Goal: Information Seeking & Learning: Learn about a topic

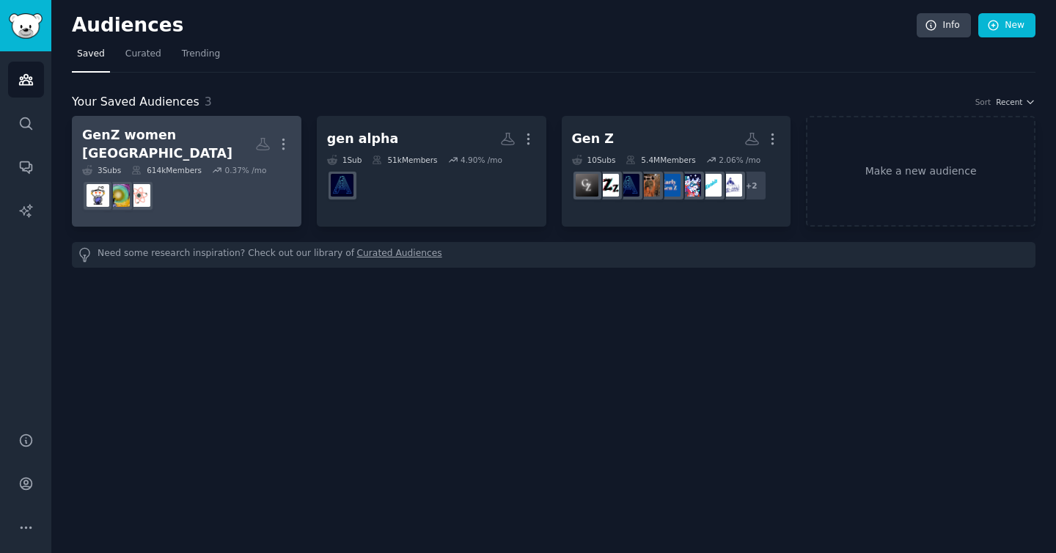
click at [198, 181] on dd at bounding box center [186, 195] width 209 height 41
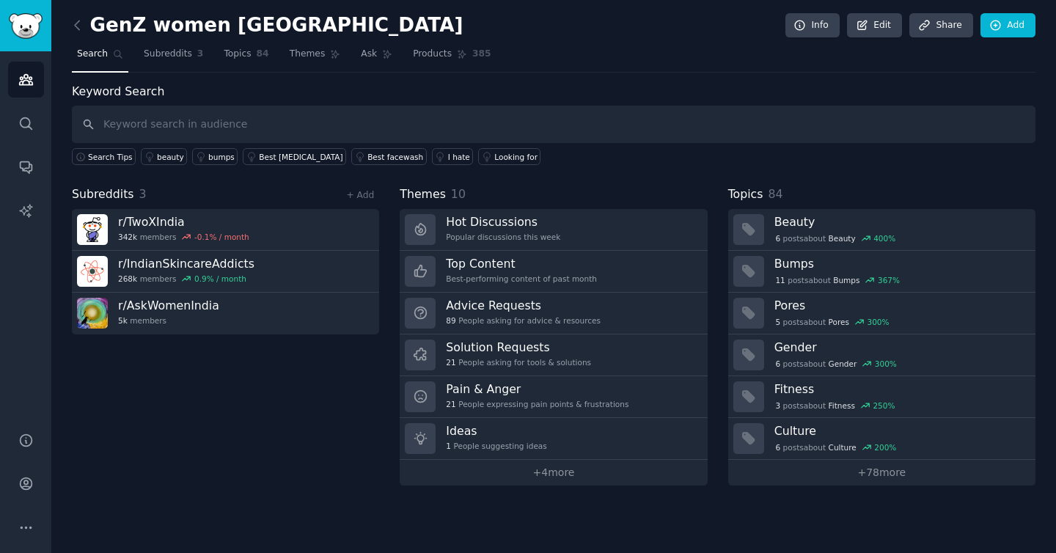
click at [273, 471] on div "Subreddits 3 + Add r/ TwoXIndia 342k members -0.1 % / month r/ IndianSkincareAd…" at bounding box center [225, 335] width 307 height 300
click at [292, 128] on input "text" at bounding box center [553, 124] width 963 height 37
type input "shower"
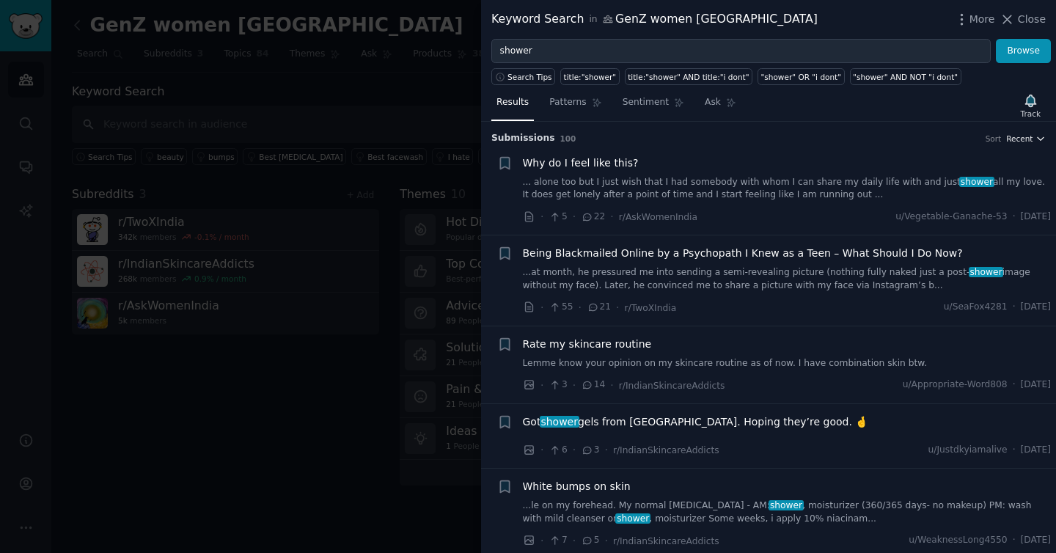
click at [1015, 136] on span "Recent" at bounding box center [1019, 138] width 26 height 10
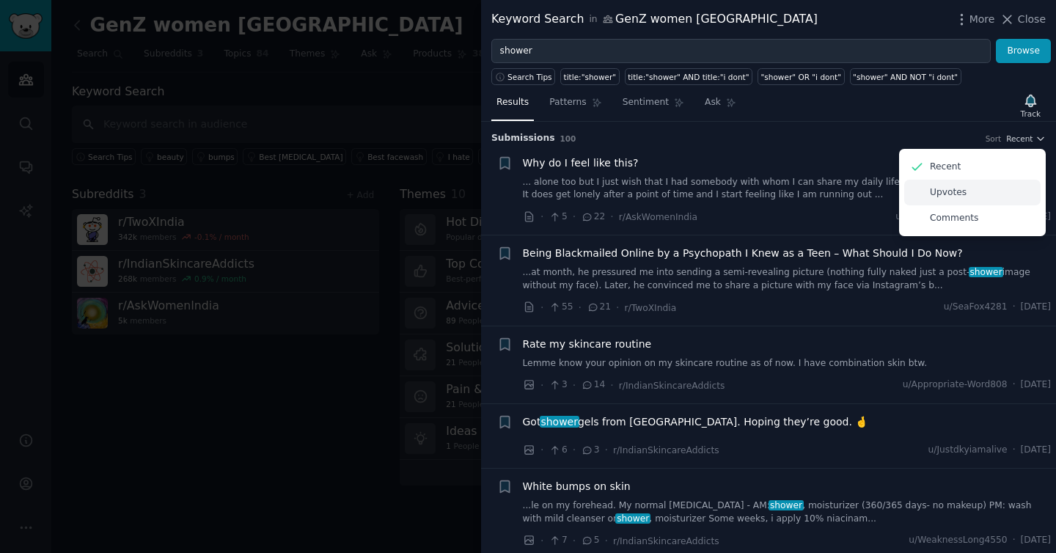
click at [960, 191] on p "Upvotes" at bounding box center [948, 192] width 37 height 13
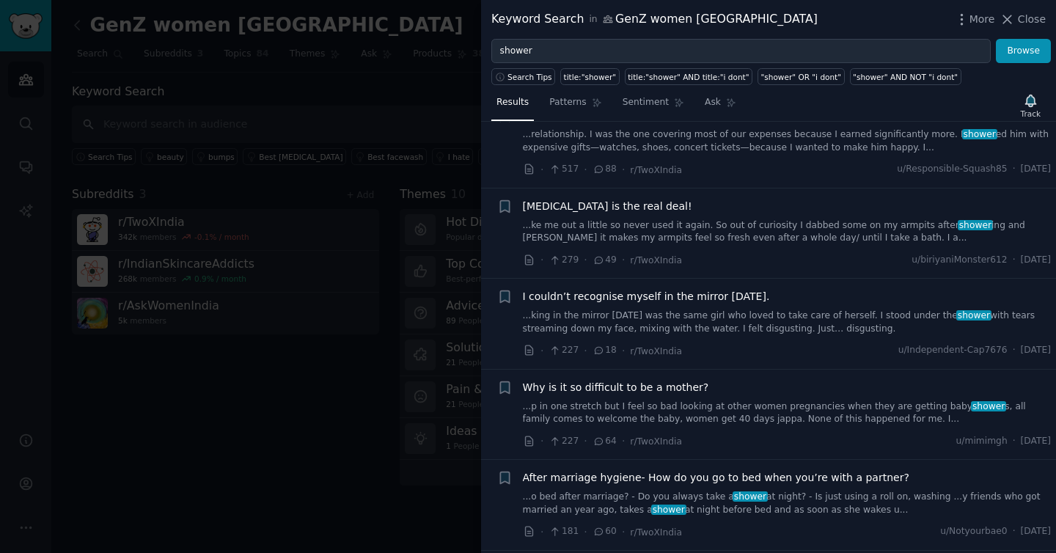
scroll to position [139, 0]
click at [630, 204] on span "[MEDICAL_DATA] is the real deal!" at bounding box center [607, 204] width 169 height 15
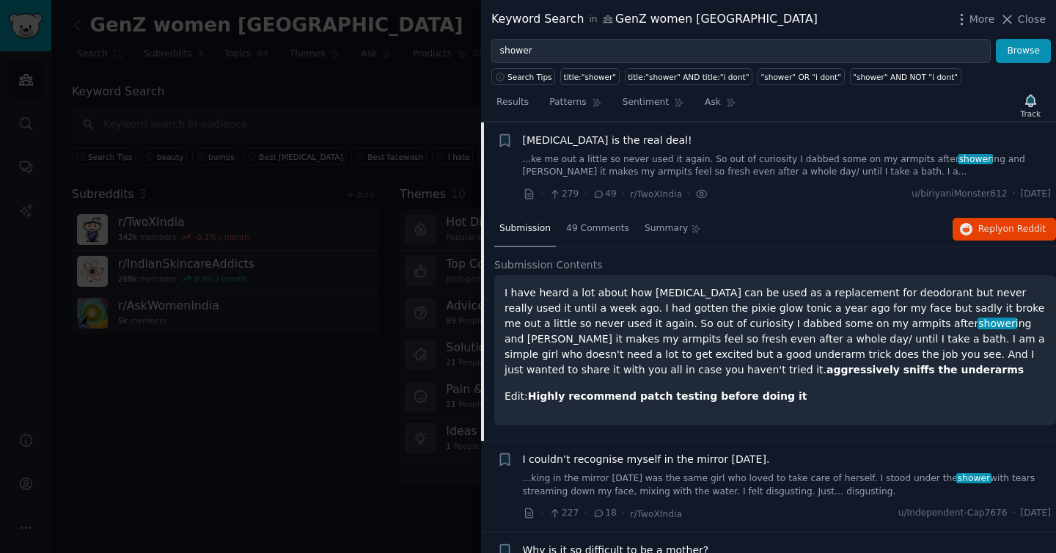
scroll to position [355, 0]
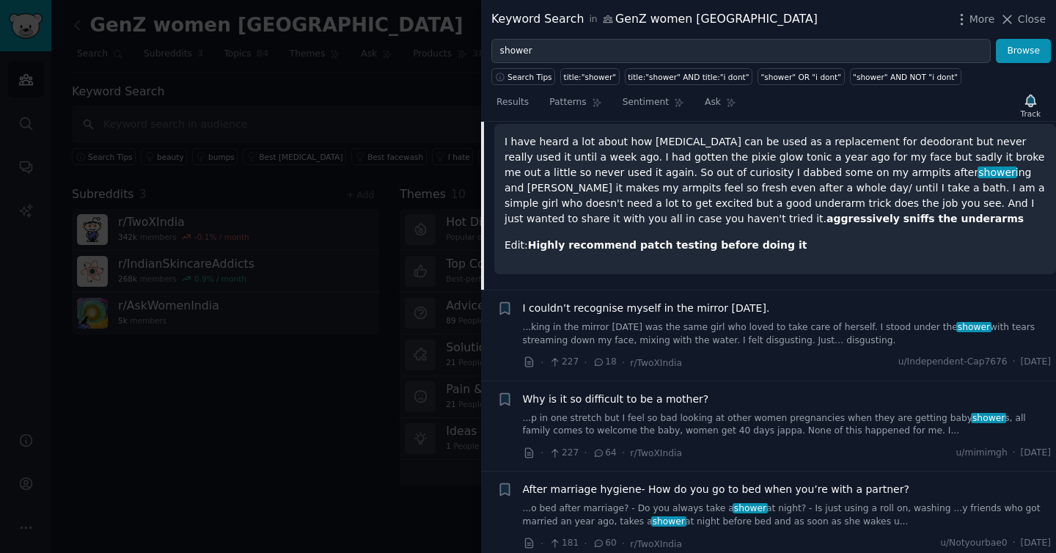
click at [651, 301] on span "I couldn’t recognise myself in the mirror [DATE]." at bounding box center [646, 308] width 247 height 15
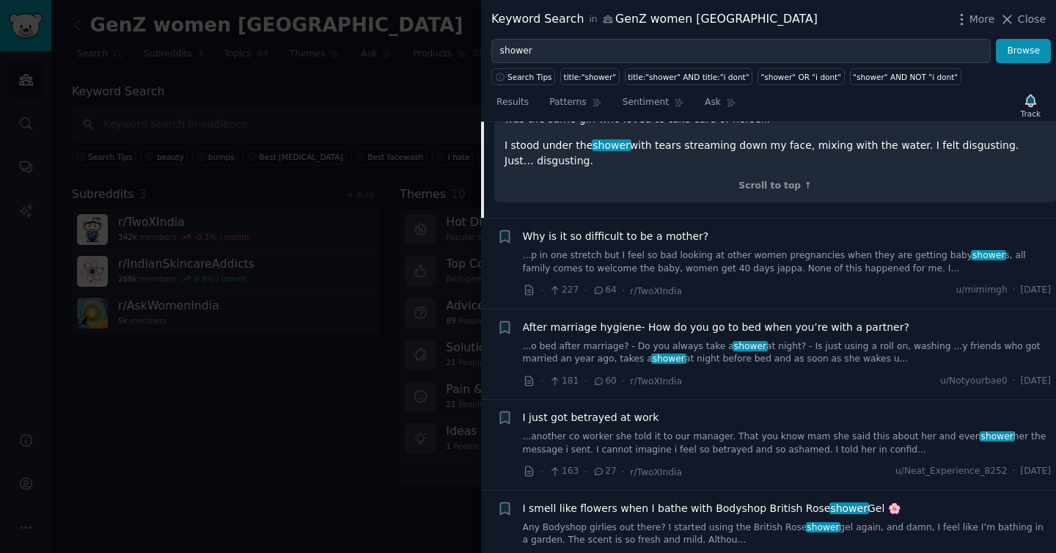
scroll to position [735, 0]
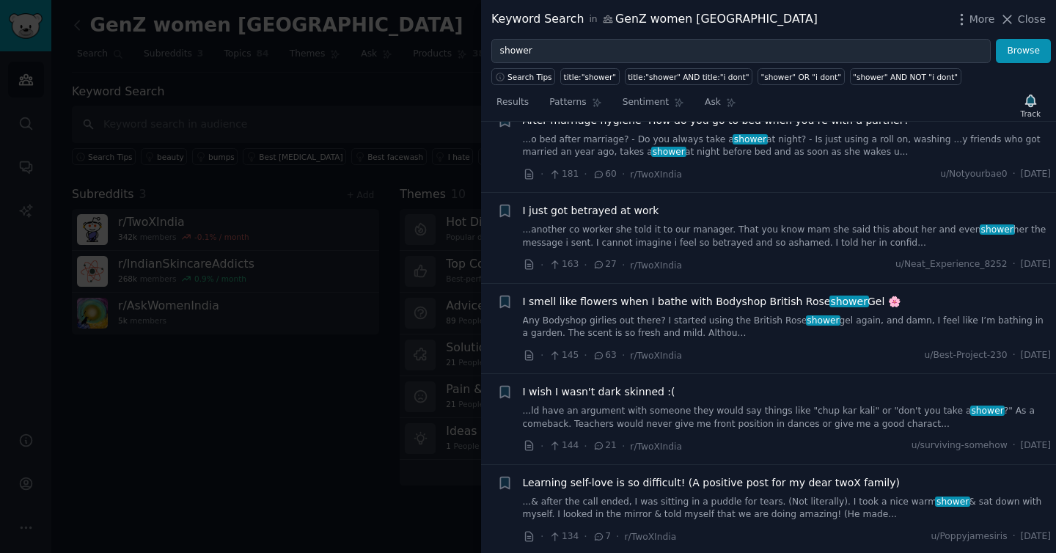
click at [642, 314] on link "Any Bodyshop girlies out there? I started using the British Rose shower gel aga…" at bounding box center [787, 327] width 529 height 26
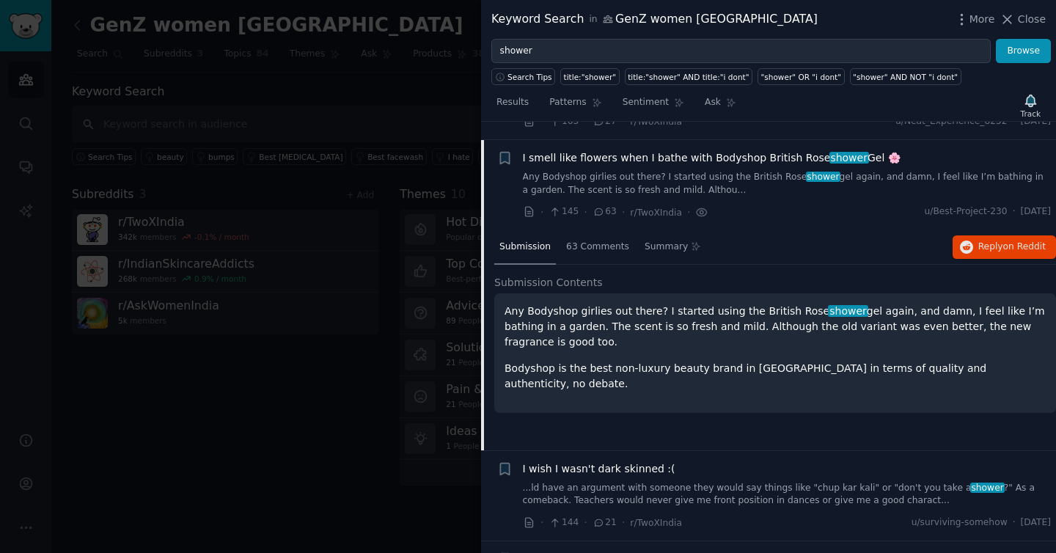
scroll to position [657, 0]
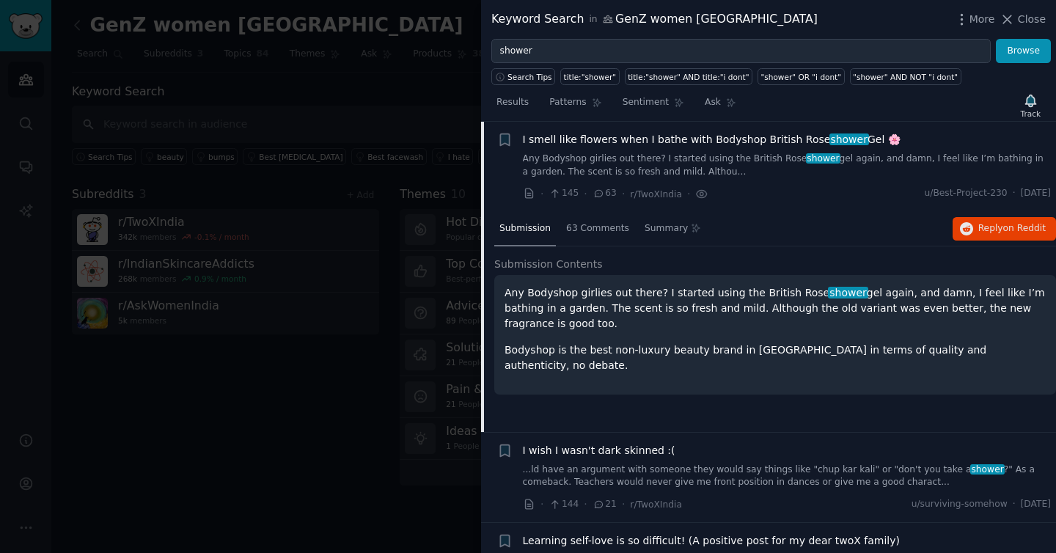
click at [549, 267] on span "Submission Contents" at bounding box center [548, 264] width 108 height 15
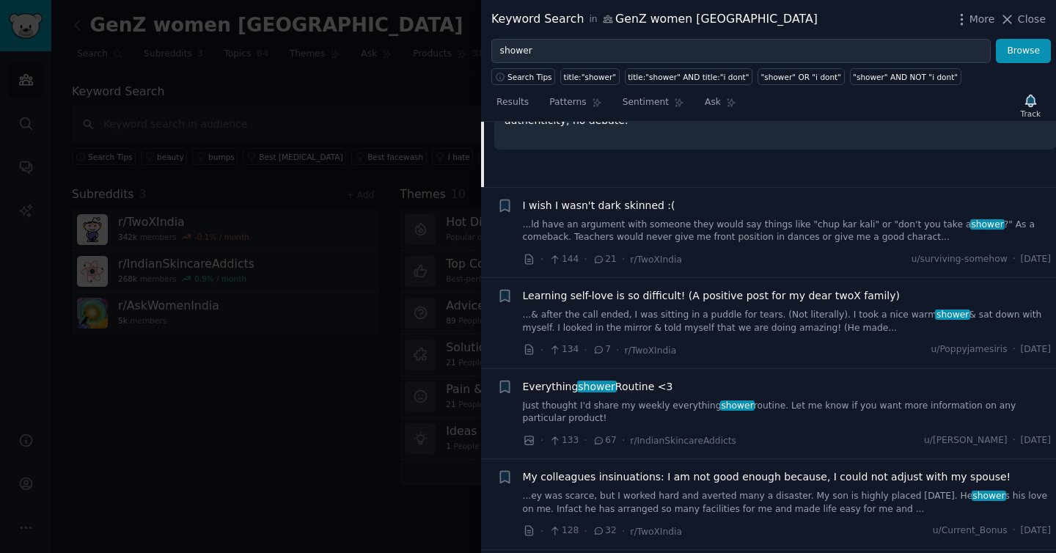
scroll to position [906, 0]
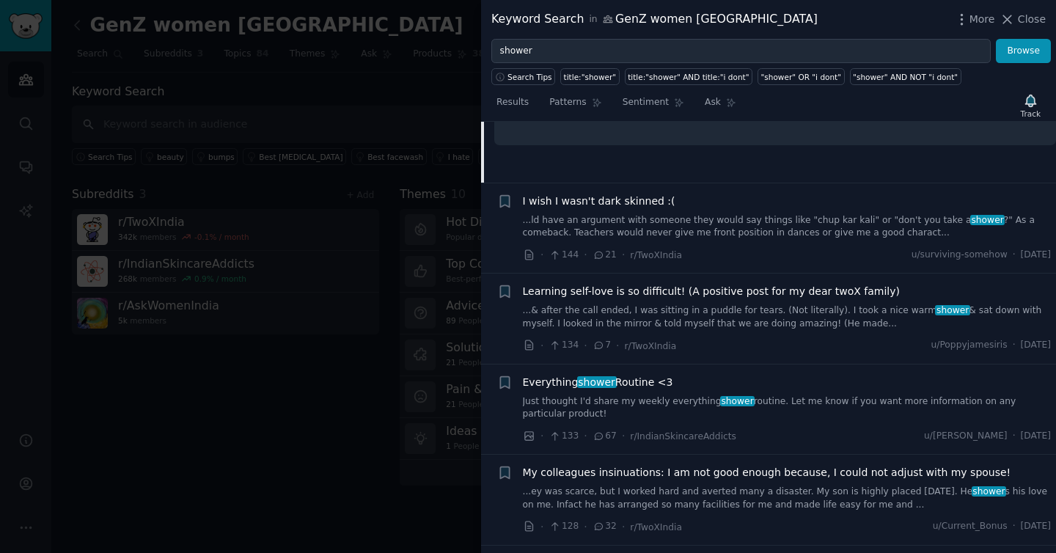
click at [597, 395] on link "Just thought I'd share my weekly everything shower routine. Let me know if you …" at bounding box center [787, 408] width 529 height 26
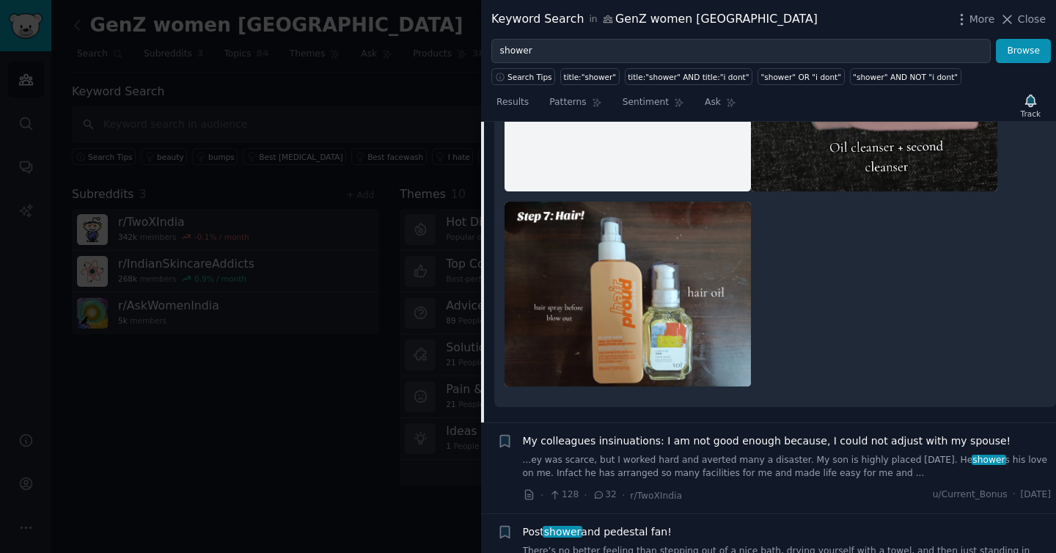
scroll to position [2133, 0]
click at [1015, 18] on icon at bounding box center [1006, 19] width 15 height 15
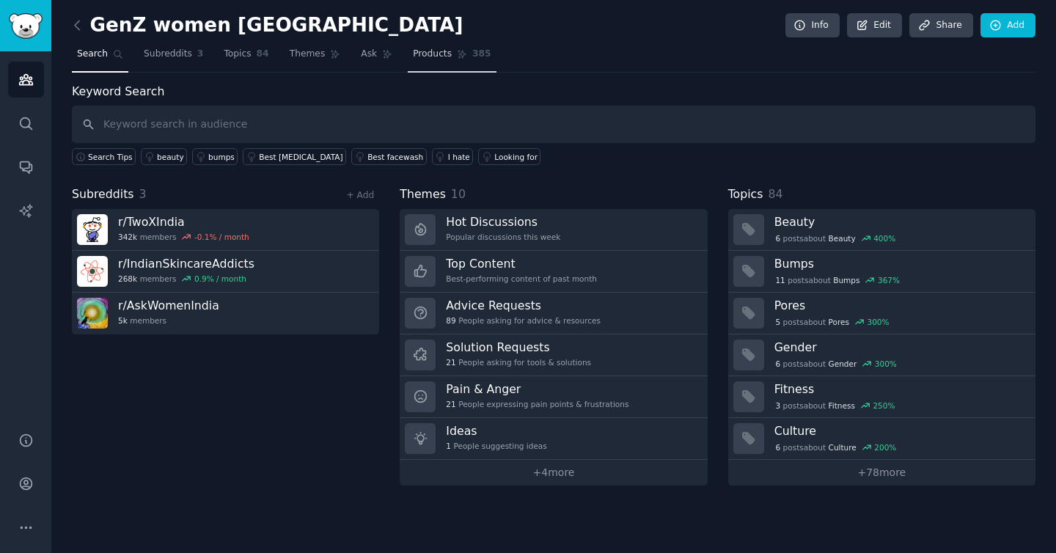
click at [460, 49] on icon at bounding box center [462, 54] width 10 height 10
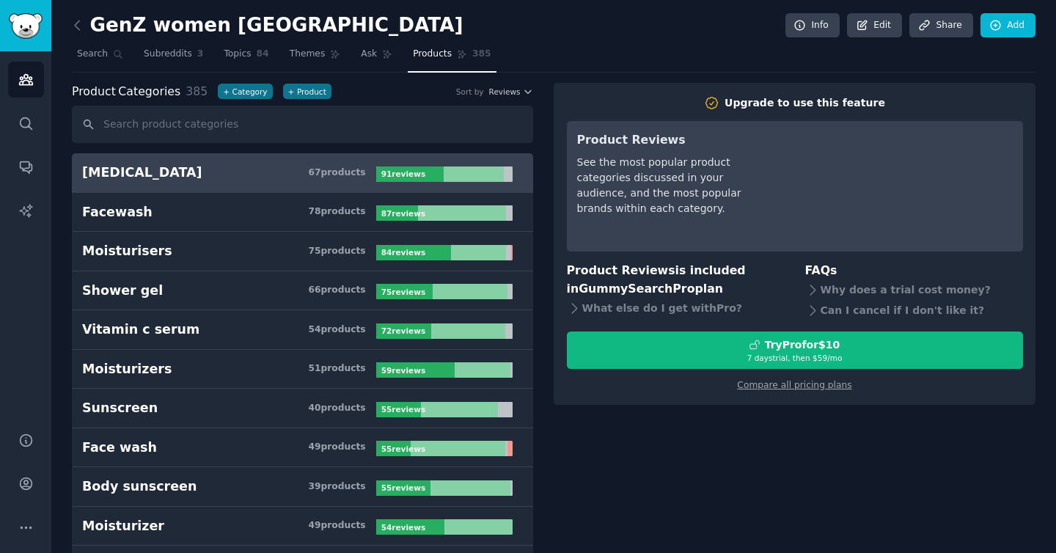
click at [504, 98] on div "Product Categories 385 + Category + Product Sort by Reviews" at bounding box center [302, 92] width 461 height 18
click at [508, 95] on span "Reviews" at bounding box center [505, 92] width 32 height 10
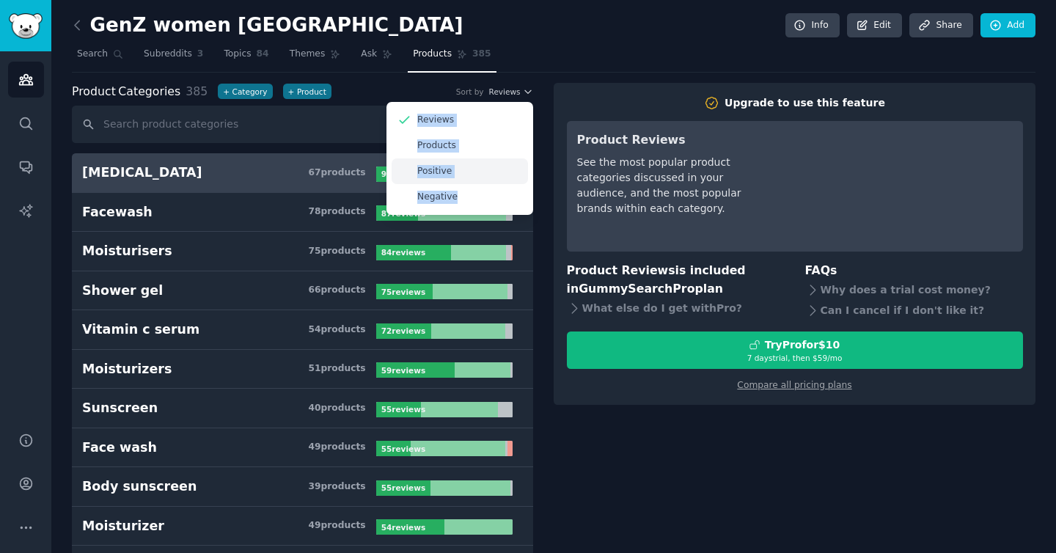
click at [477, 174] on div "Positive" at bounding box center [459, 171] width 136 height 26
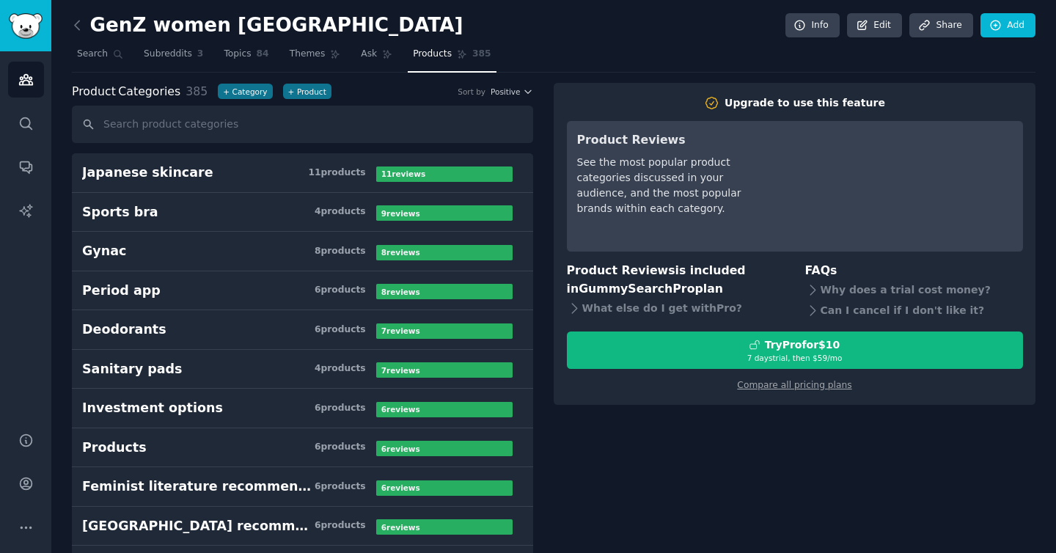
click at [477, 174] on div at bounding box center [444, 173] width 136 height 15
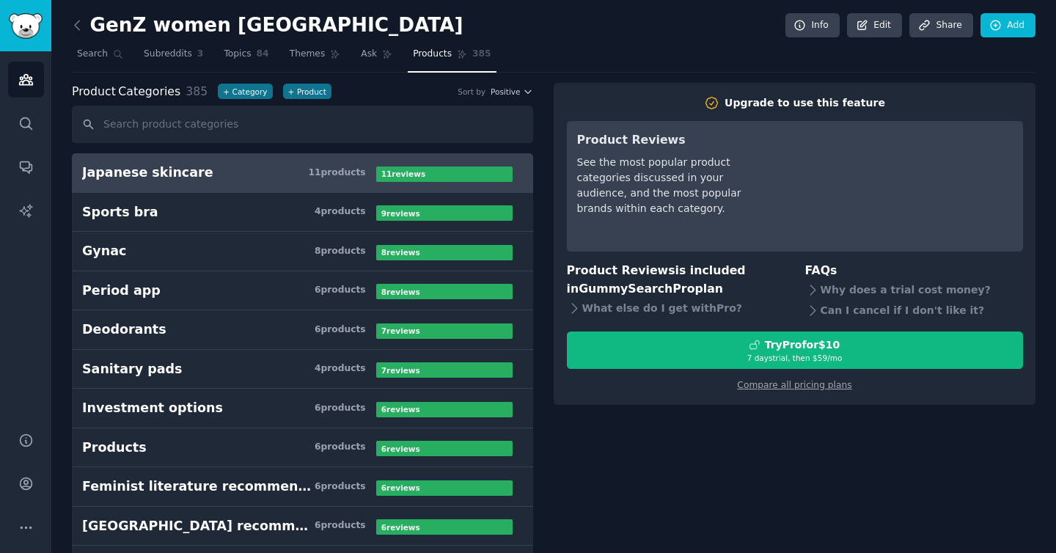
click at [509, 98] on div "Product Categories 385 + Category + Product Sort by Positive" at bounding box center [302, 92] width 461 height 18
click at [509, 92] on span "Positive" at bounding box center [504, 92] width 29 height 10
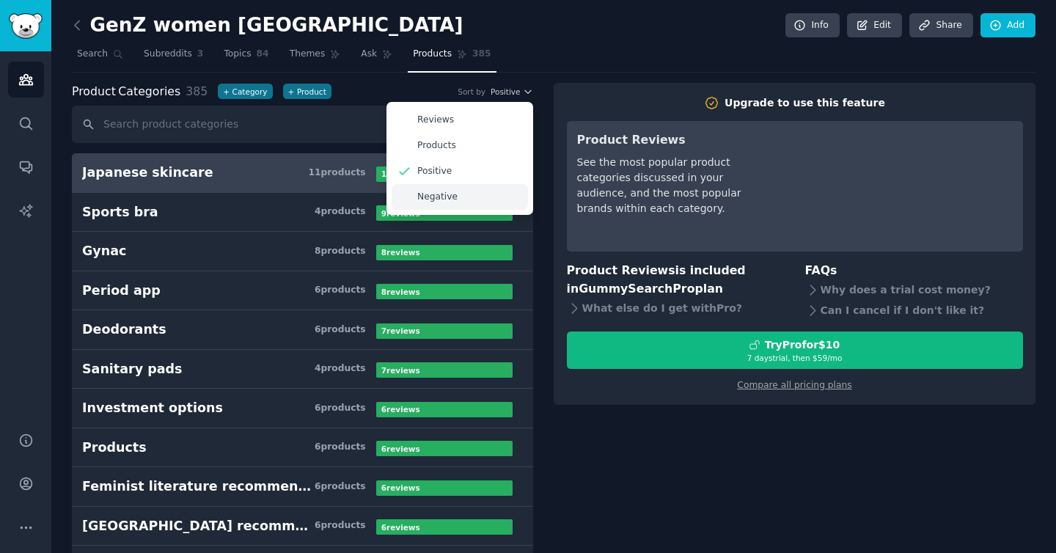
click at [488, 190] on div "Negative" at bounding box center [459, 197] width 136 height 26
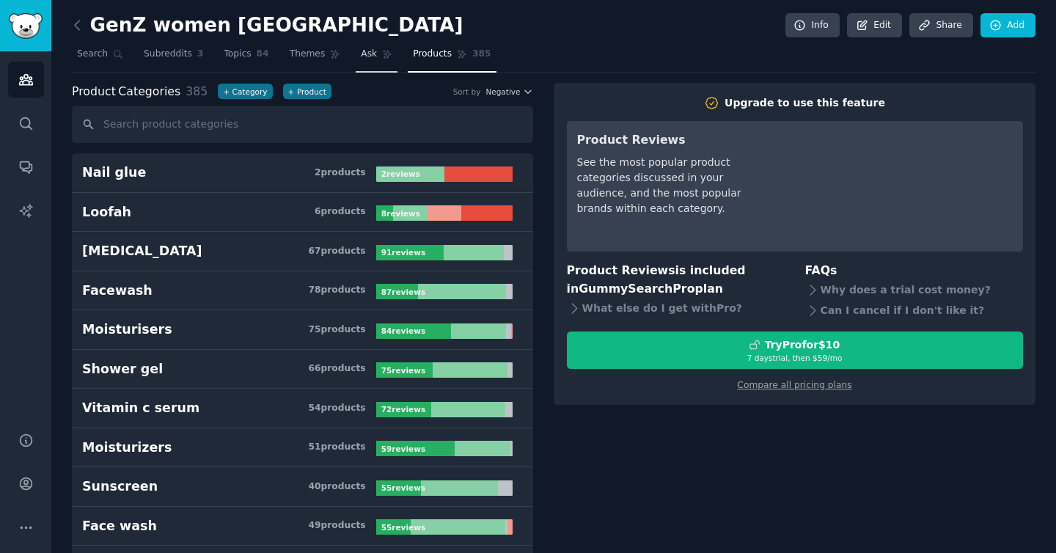
click at [356, 48] on link "Ask" at bounding box center [377, 58] width 42 height 30
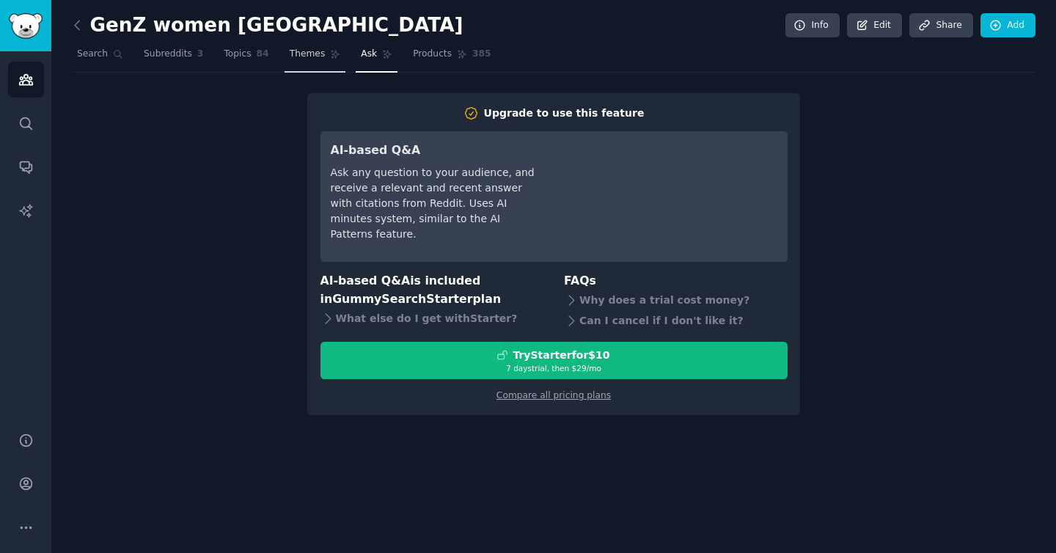
click at [319, 53] on span "Themes" at bounding box center [308, 54] width 36 height 13
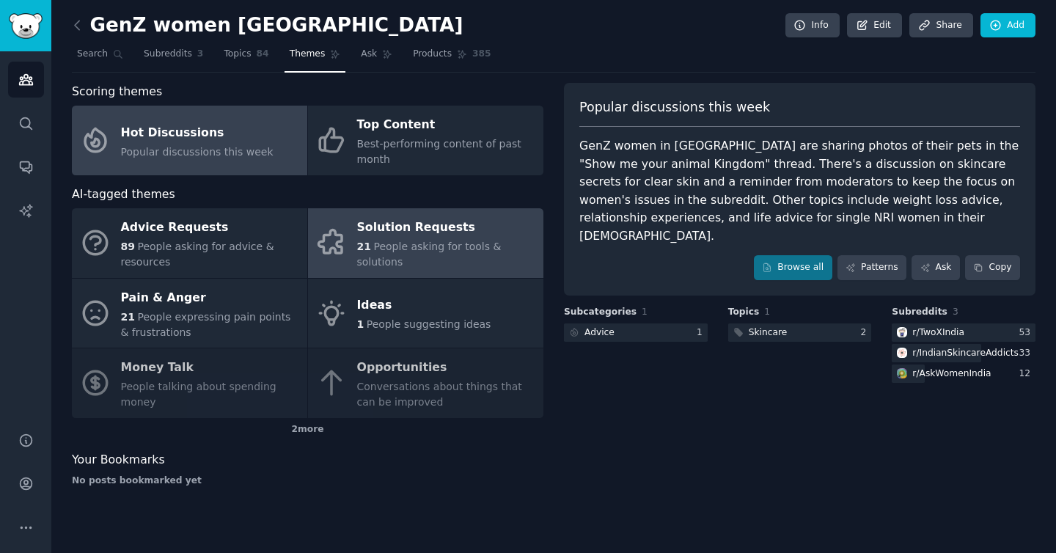
click at [457, 266] on link "Solution Requests 21 People asking for tools & solutions" at bounding box center [425, 243] width 235 height 70
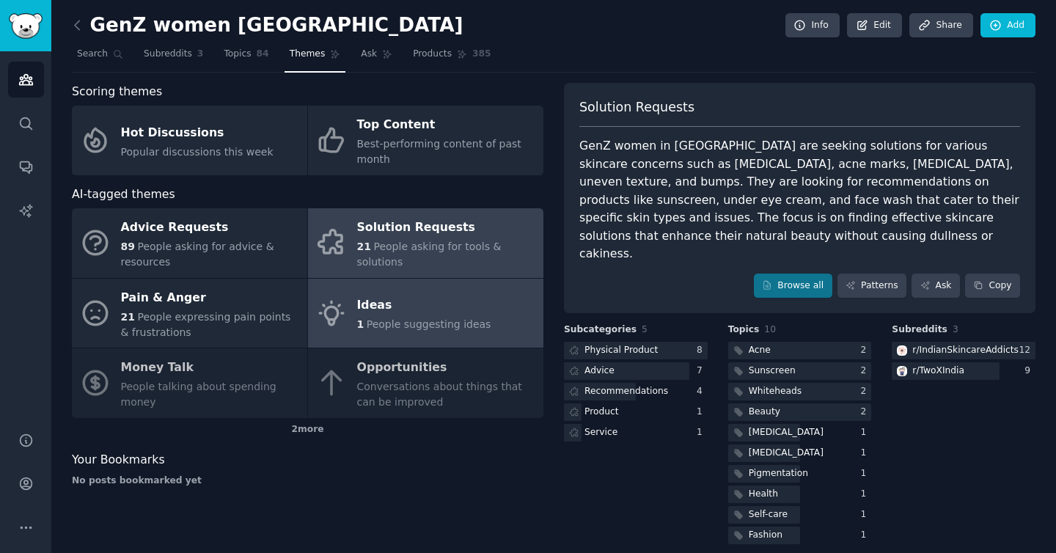
click at [457, 326] on span "People suggesting ideas" at bounding box center [429, 324] width 125 height 12
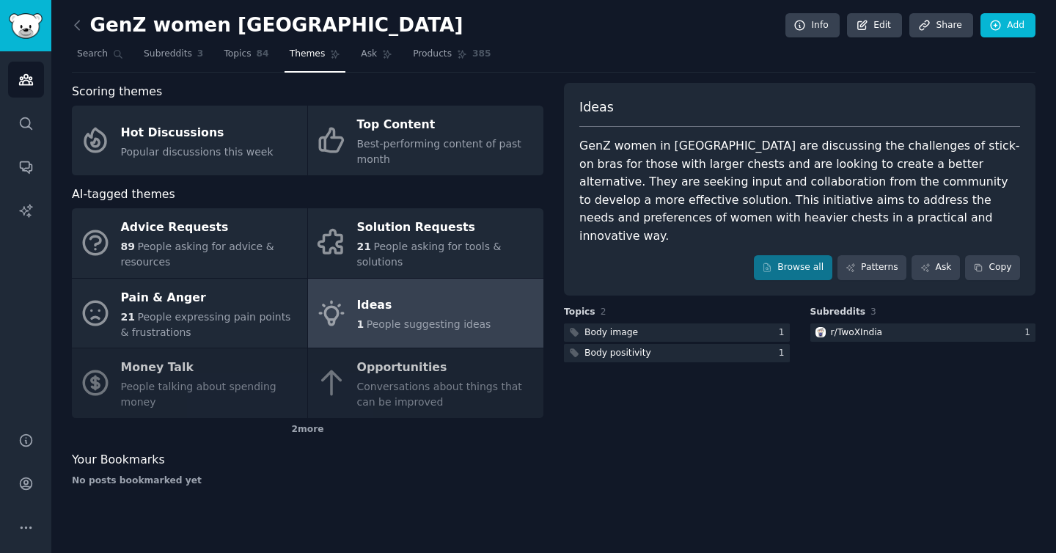
click at [368, 410] on div "Advice Requests 89 People asking for advice & resources Solution Requests 21 Pe…" at bounding box center [307, 313] width 471 height 210
click at [369, 391] on div "Advice Requests 89 People asking for advice & resources Solution Requests 21 Pe…" at bounding box center [307, 313] width 471 height 210
click at [312, 432] on div "2 more" at bounding box center [307, 429] width 471 height 23
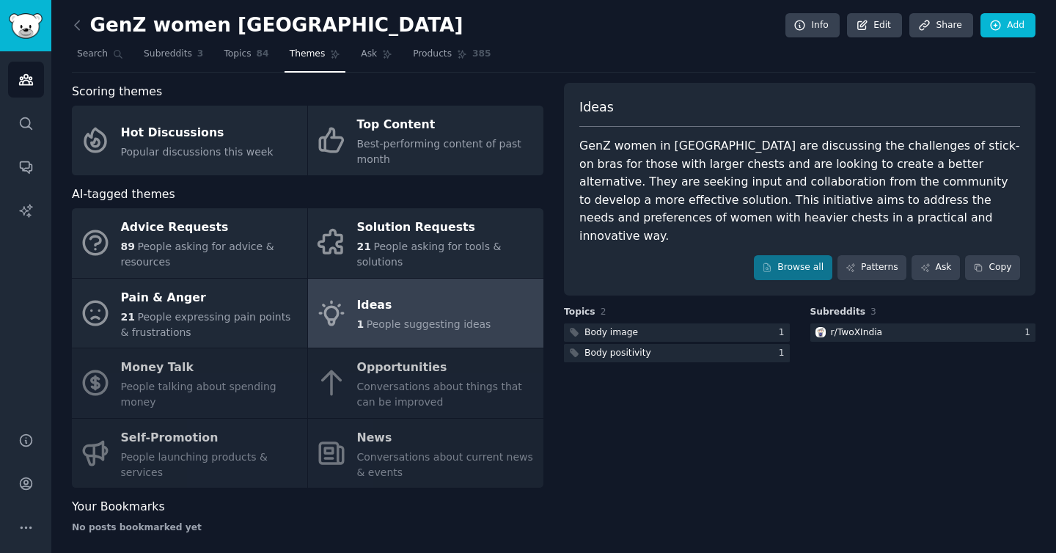
click at [369, 444] on div "Advice Requests 89 People asking for advice & resources Solution Requests 21 Pe…" at bounding box center [307, 347] width 471 height 279
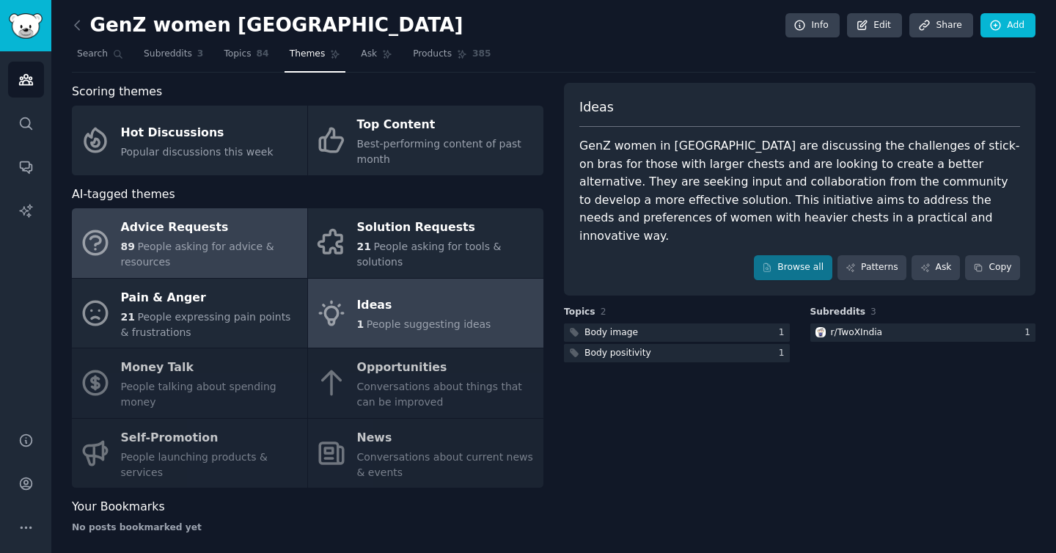
click at [162, 222] on div "Advice Requests" at bounding box center [210, 227] width 179 height 23
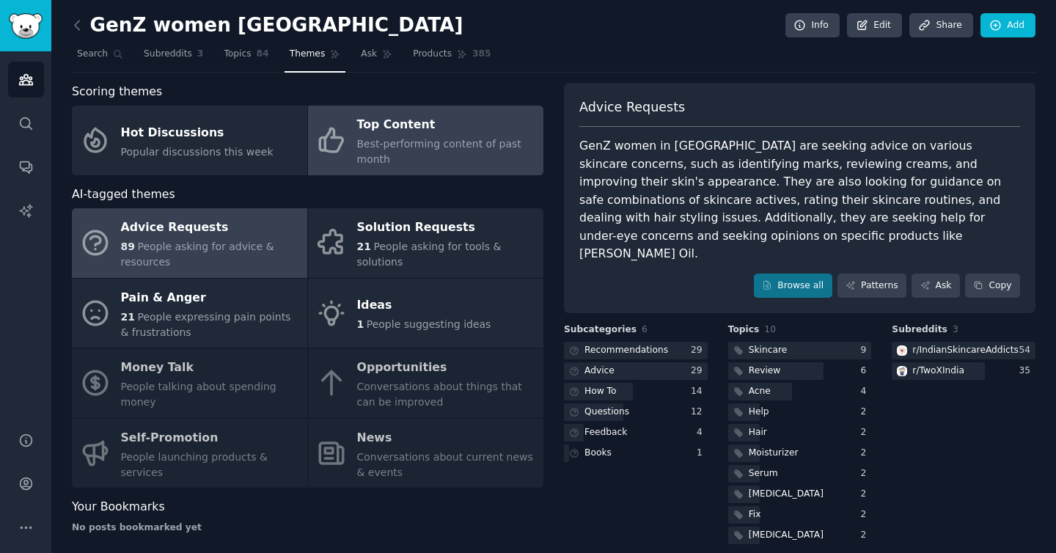
click at [455, 150] on div "Best-performing content of past month" at bounding box center [446, 151] width 179 height 31
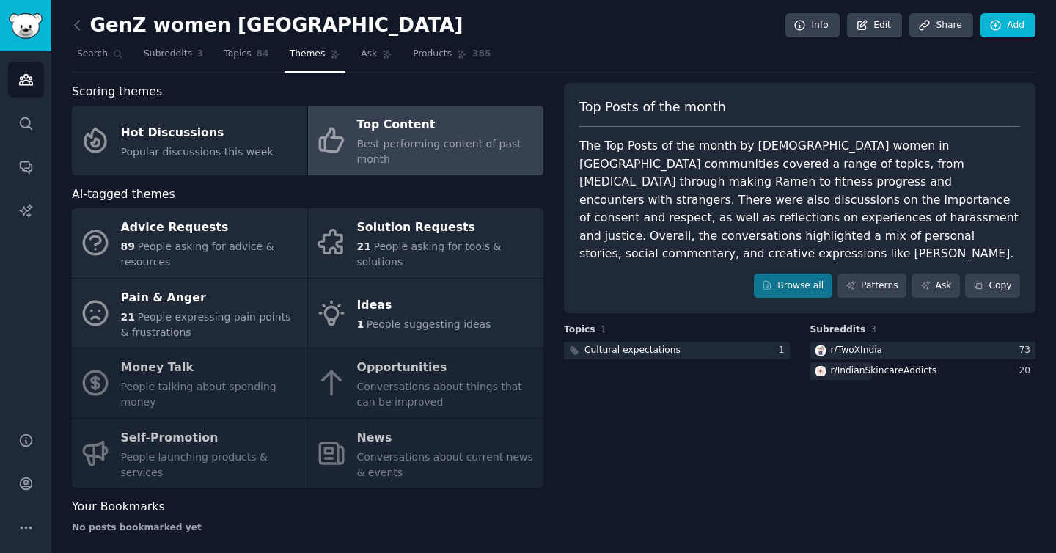
scroll to position [12, 0]
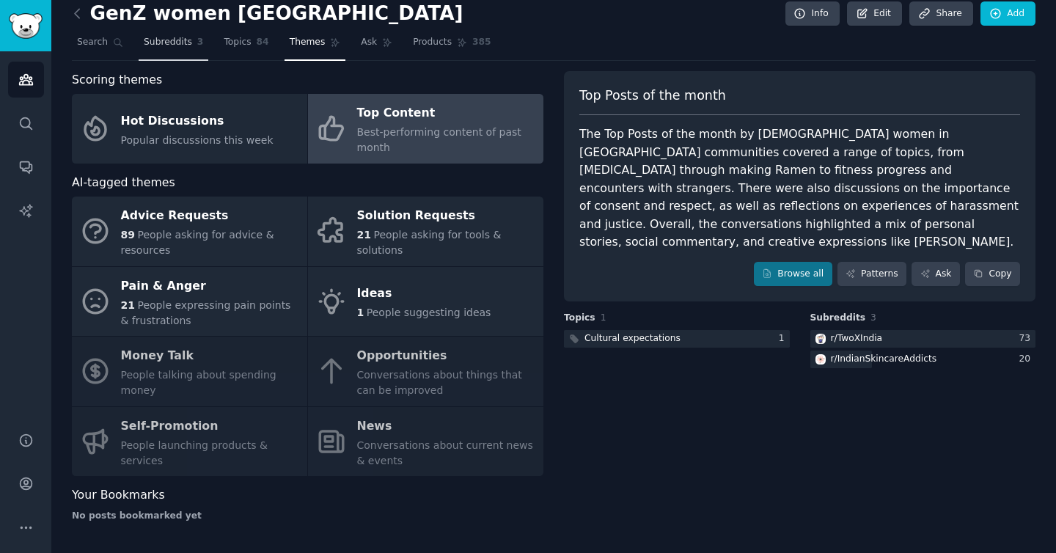
click at [172, 39] on span "Subreddits" at bounding box center [168, 42] width 48 height 13
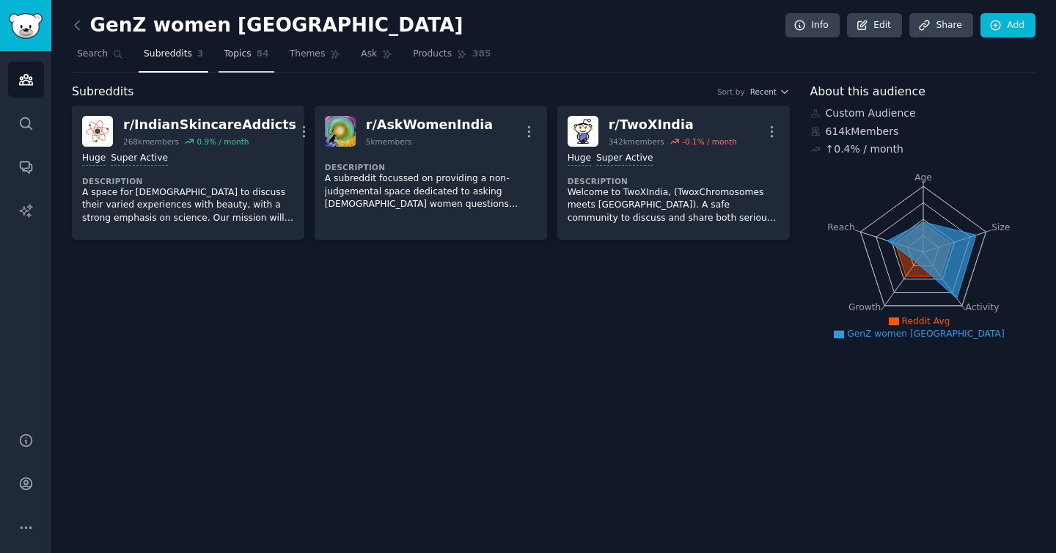
click at [236, 59] on span "Topics" at bounding box center [237, 54] width 27 height 13
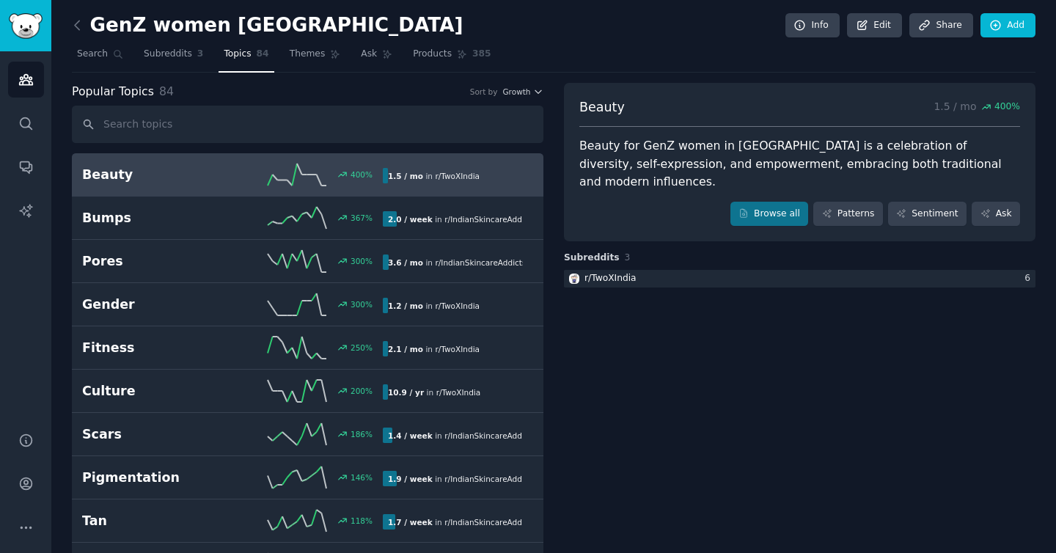
click at [517, 99] on div "Popular Topics 84 Sort by Growth" at bounding box center [307, 92] width 471 height 18
click at [525, 90] on span "Growth" at bounding box center [516, 92] width 28 height 10
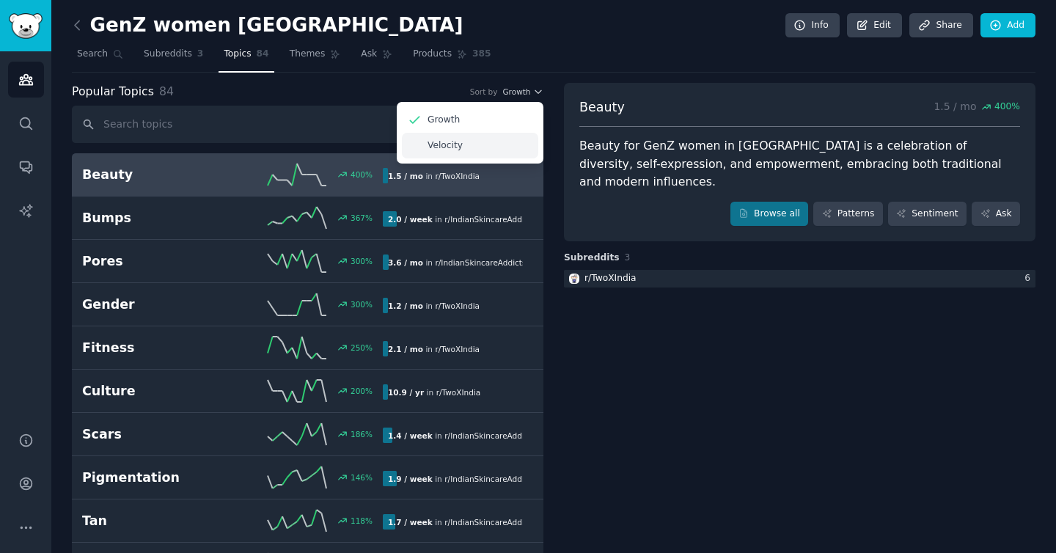
click at [495, 137] on div "Velocity" at bounding box center [470, 146] width 136 height 26
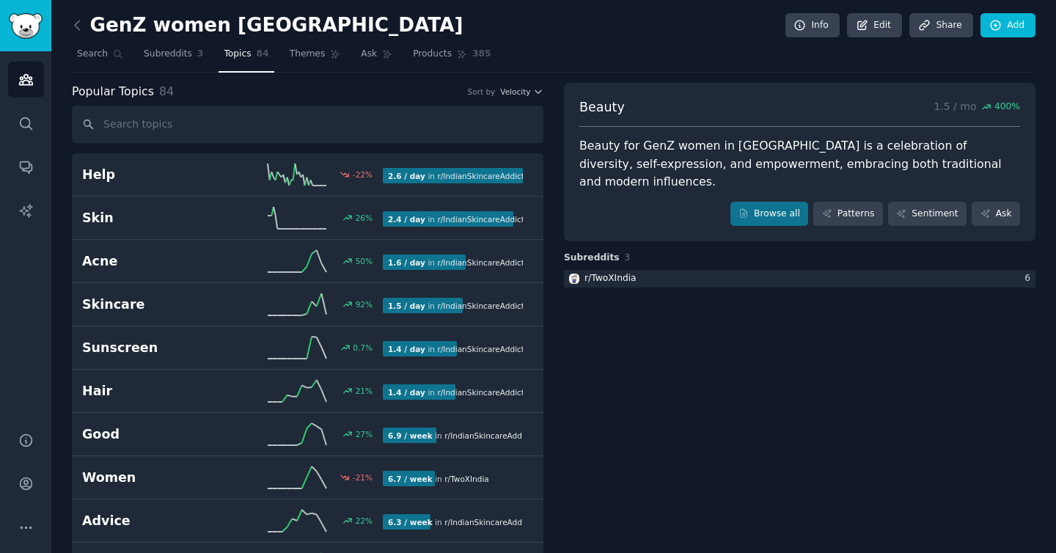
click at [389, 140] on input "text" at bounding box center [307, 124] width 471 height 37
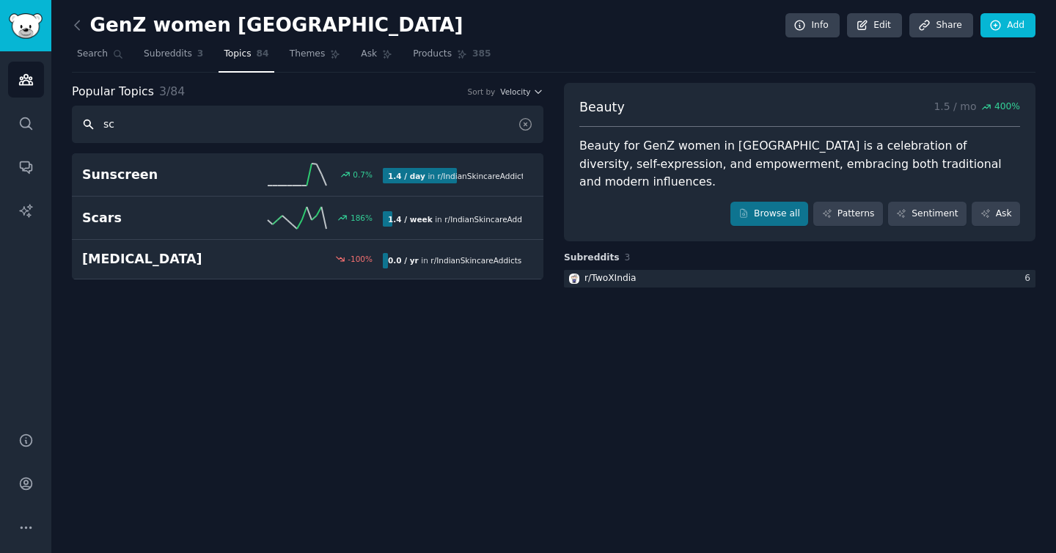
type input "s"
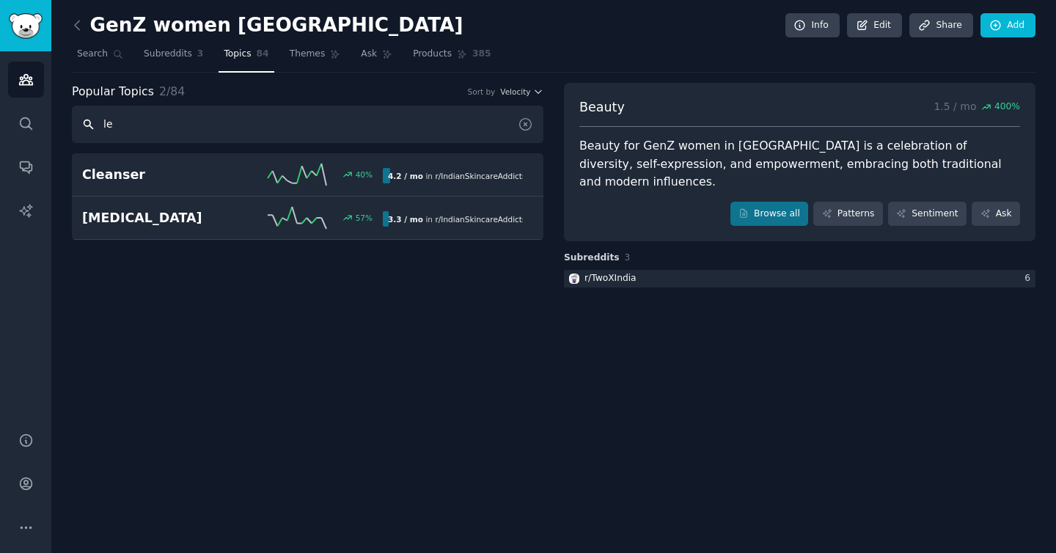
type input "l"
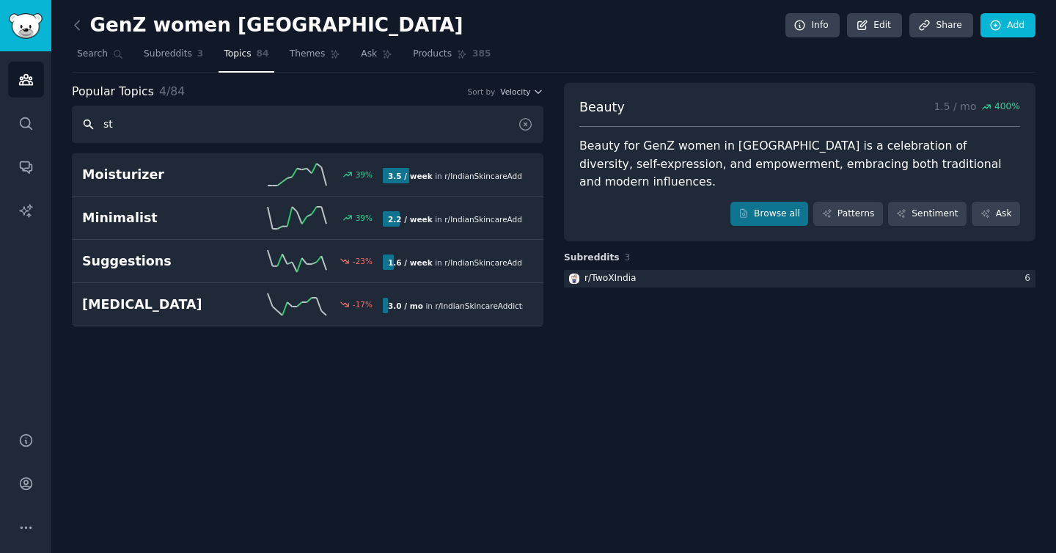
type input "s"
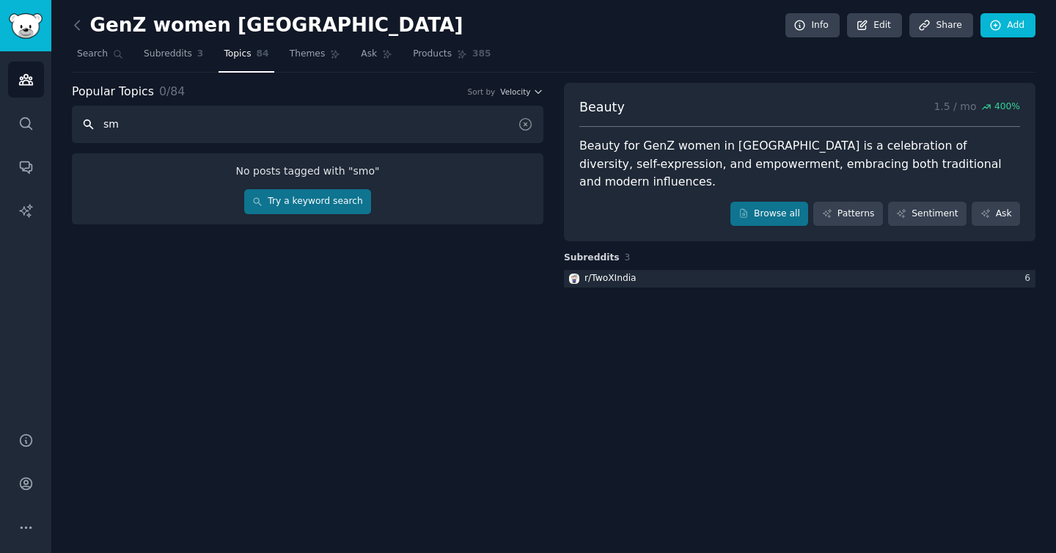
type input "s"
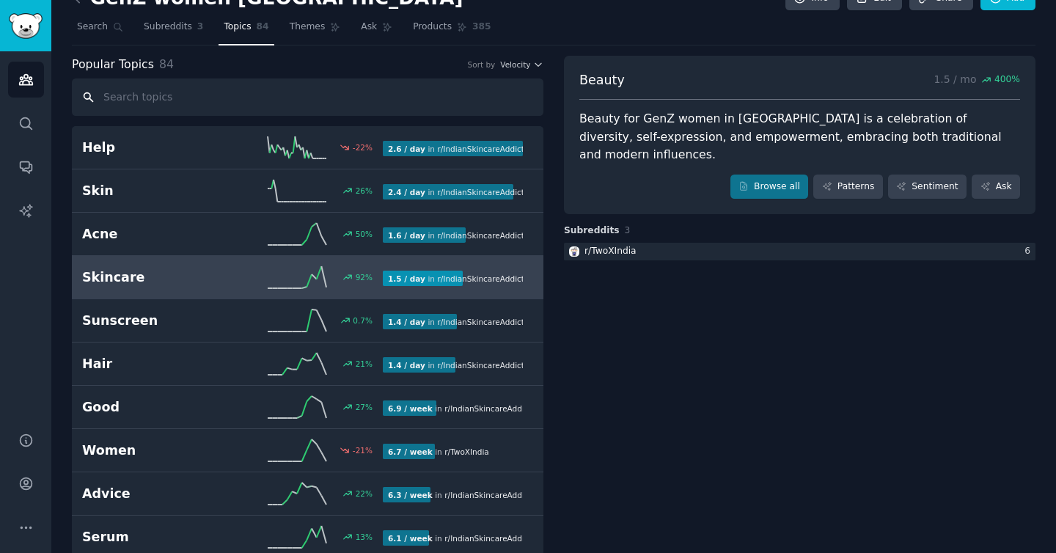
scroll to position [29, 0]
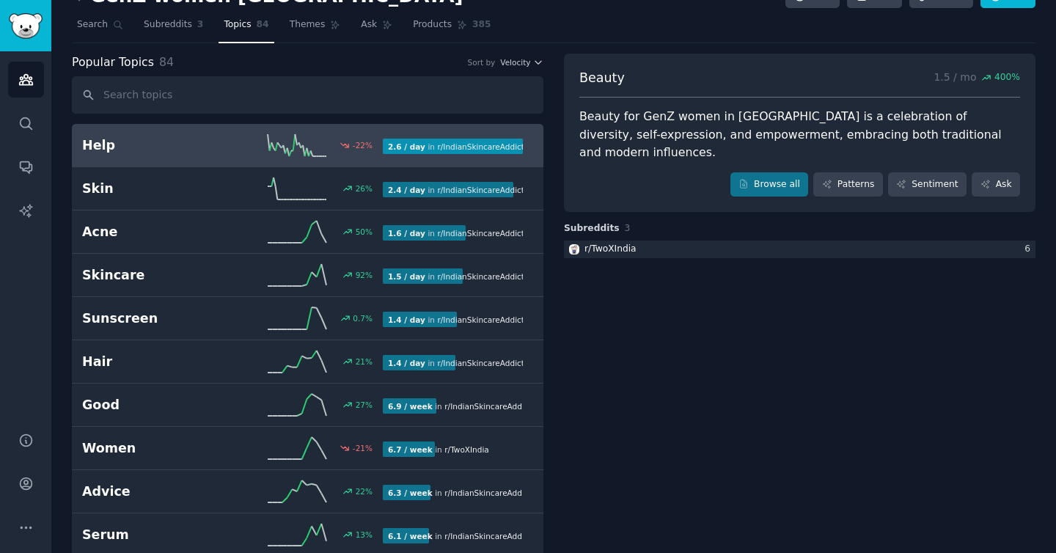
click at [290, 155] on icon at bounding box center [297, 145] width 59 height 22
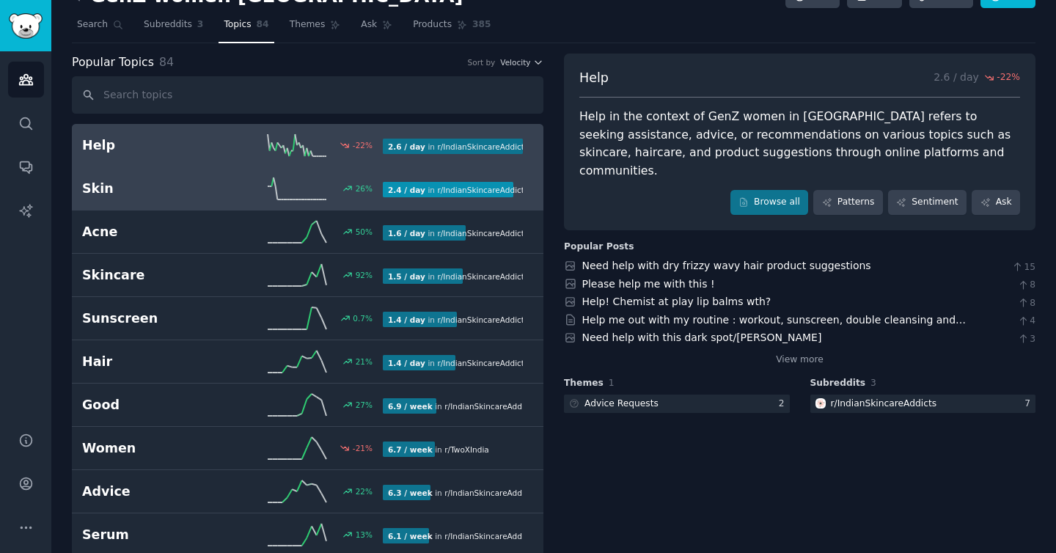
click at [365, 197] on div "26 %" at bounding box center [307, 188] width 150 height 22
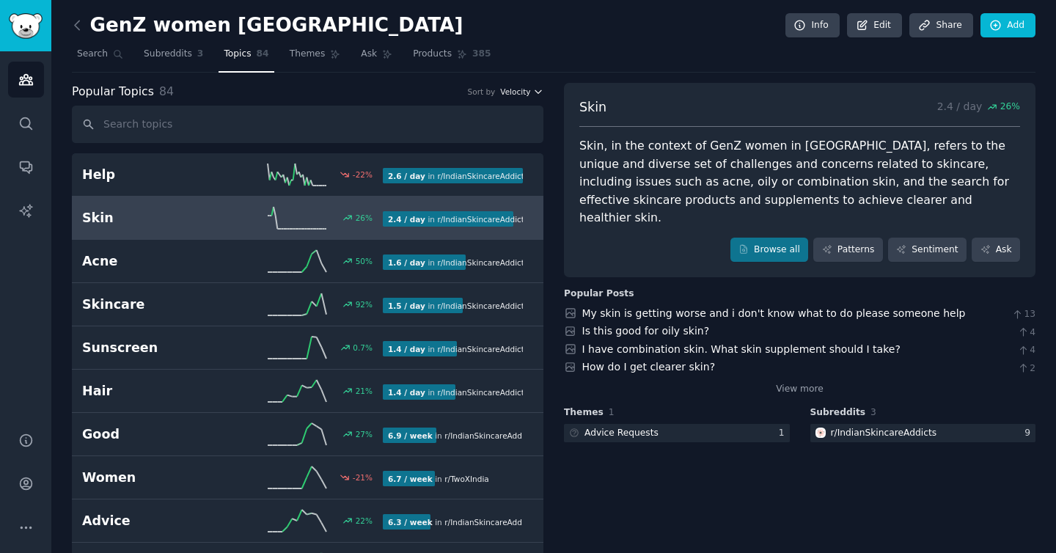
click at [525, 90] on span "Velocity" at bounding box center [515, 92] width 30 height 10
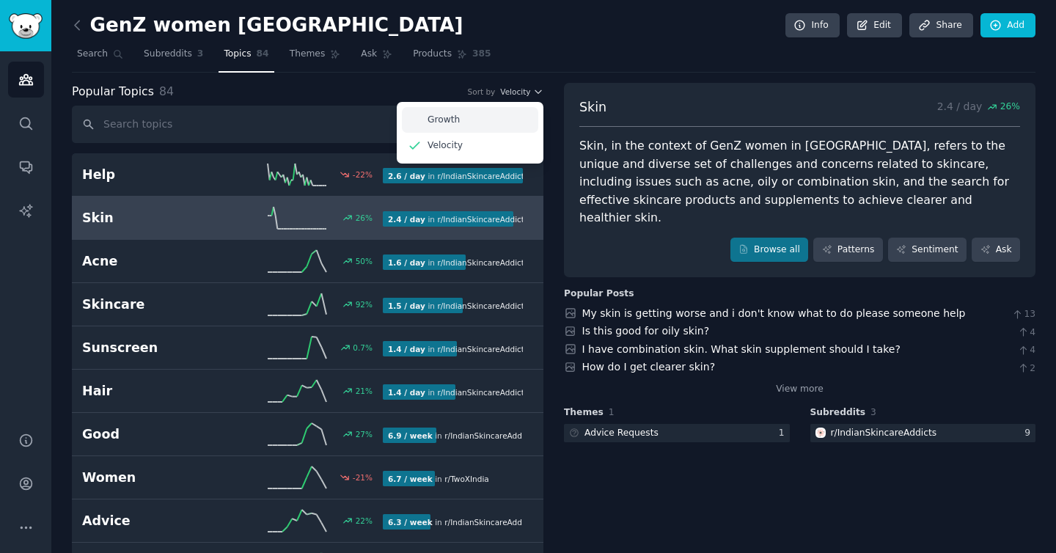
click at [500, 112] on div "Growth" at bounding box center [470, 120] width 136 height 26
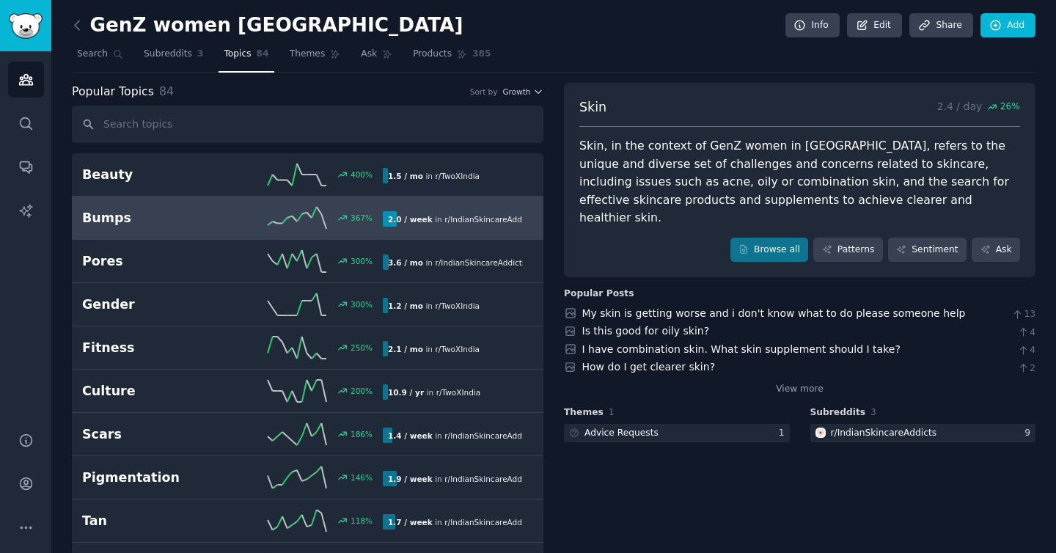
click at [286, 221] on icon at bounding box center [297, 218] width 59 height 22
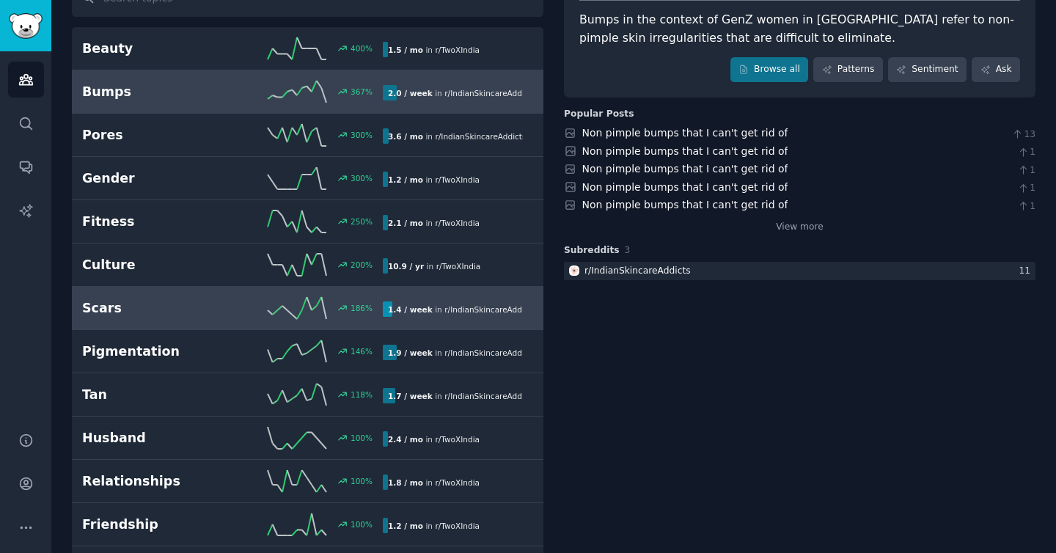
scroll to position [134, 0]
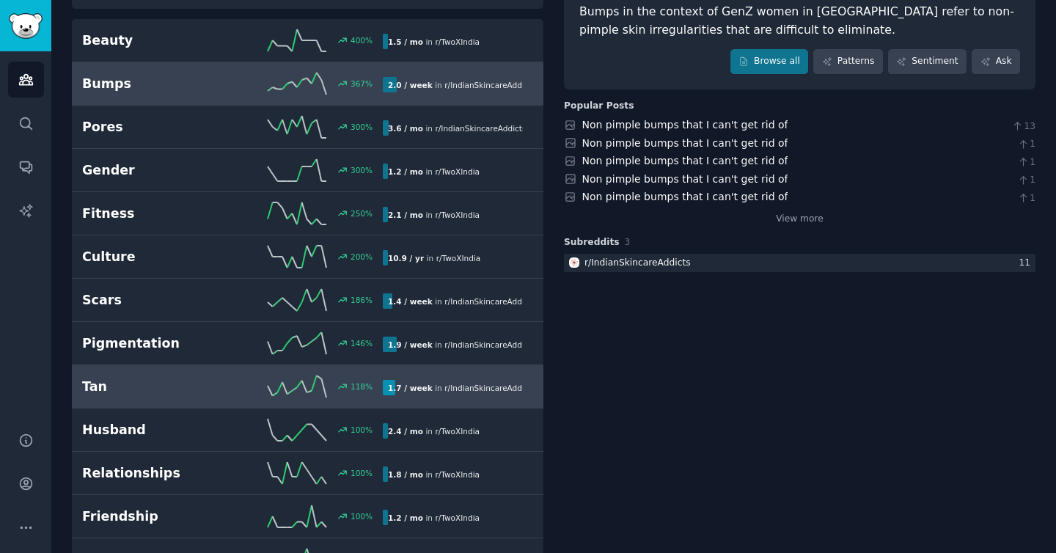
click at [304, 387] on icon at bounding box center [297, 386] width 59 height 22
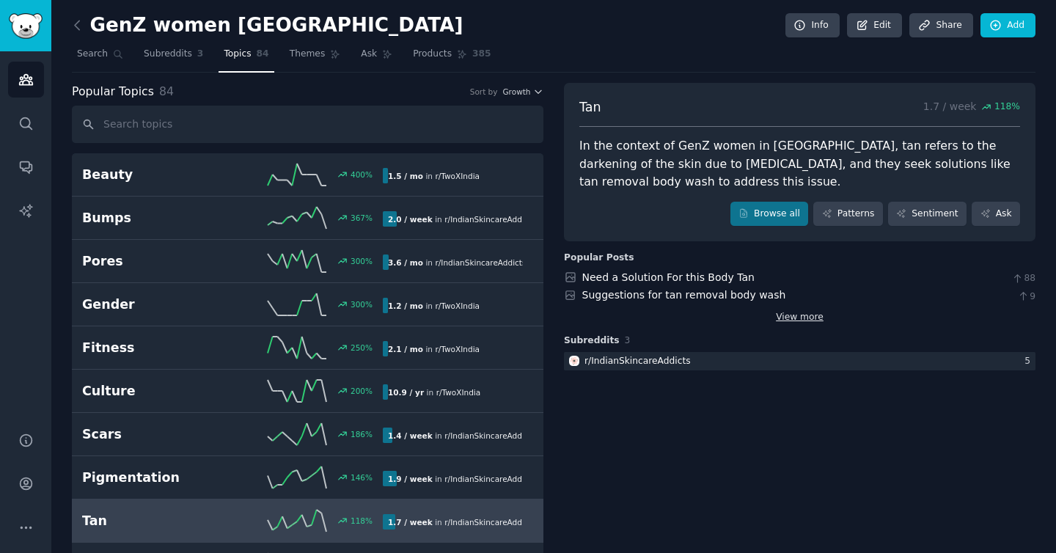
click at [801, 317] on link "View more" at bounding box center [800, 317] width 48 height 13
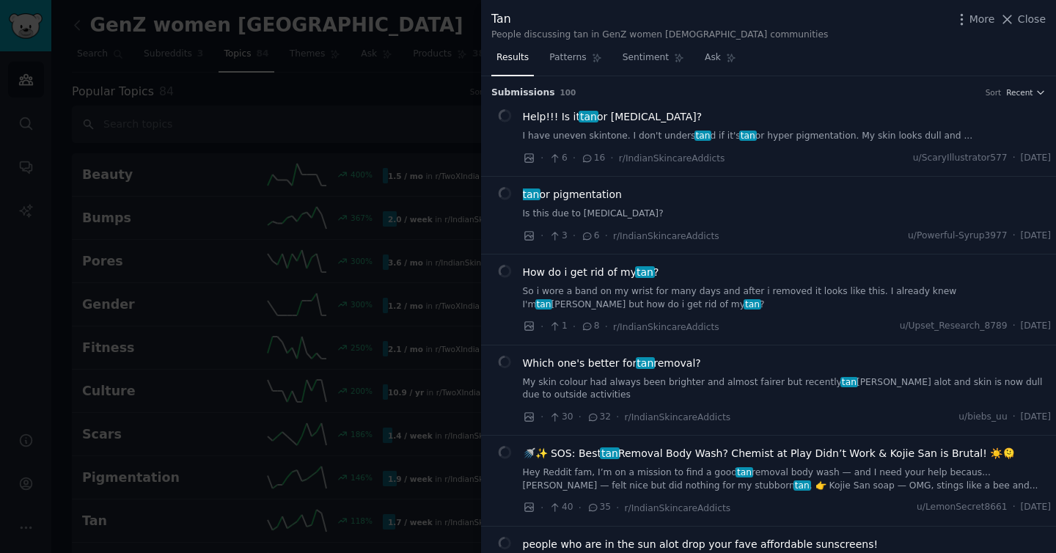
click at [998, 84] on div "Submission s 100 Sort Recent" at bounding box center [768, 87] width 554 height 23
click at [1006, 87] on span "Recent" at bounding box center [1019, 92] width 26 height 10
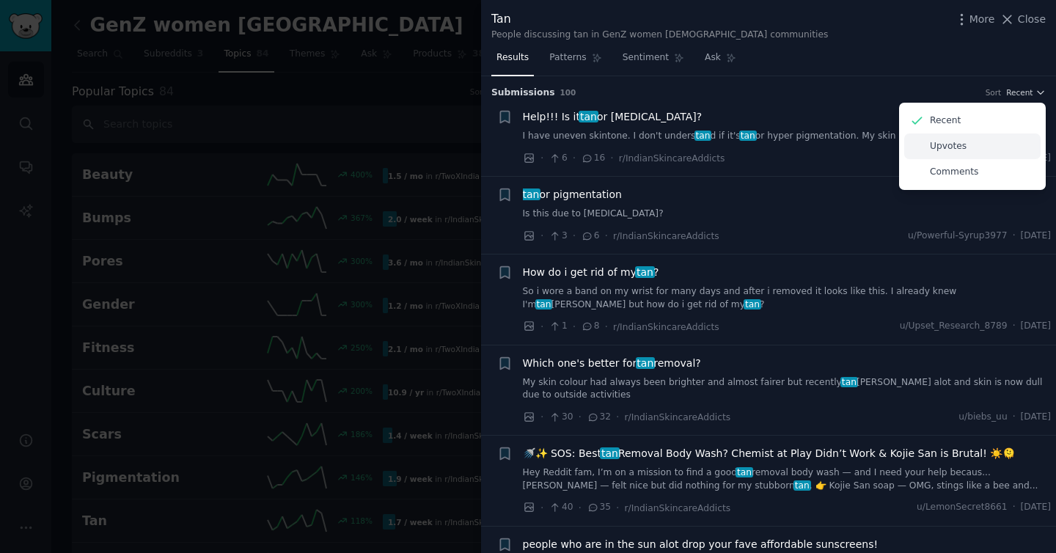
click at [963, 147] on div "Upvotes" at bounding box center [972, 146] width 136 height 26
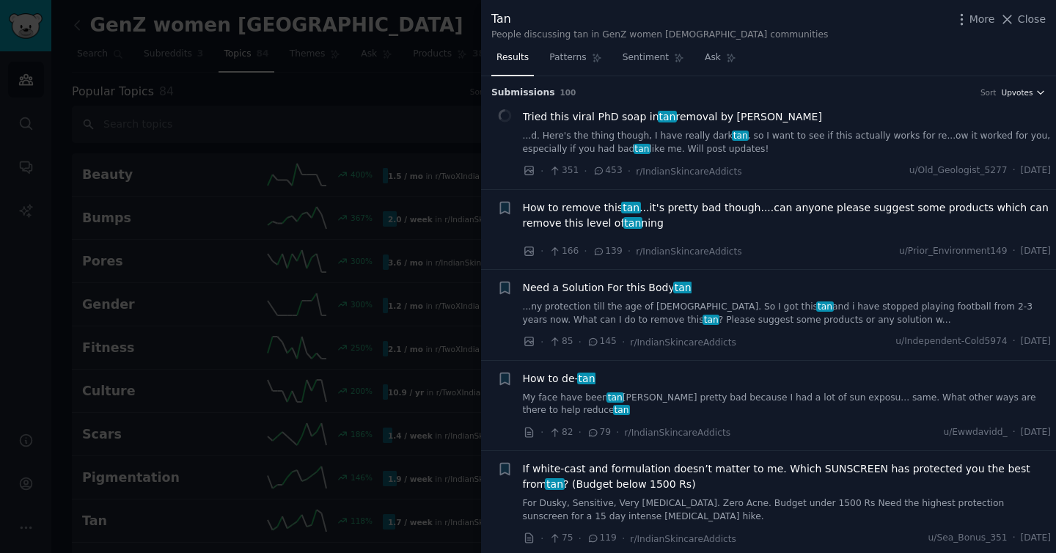
click at [1006, 95] on span "Upvotes" at bounding box center [1017, 92] width 32 height 10
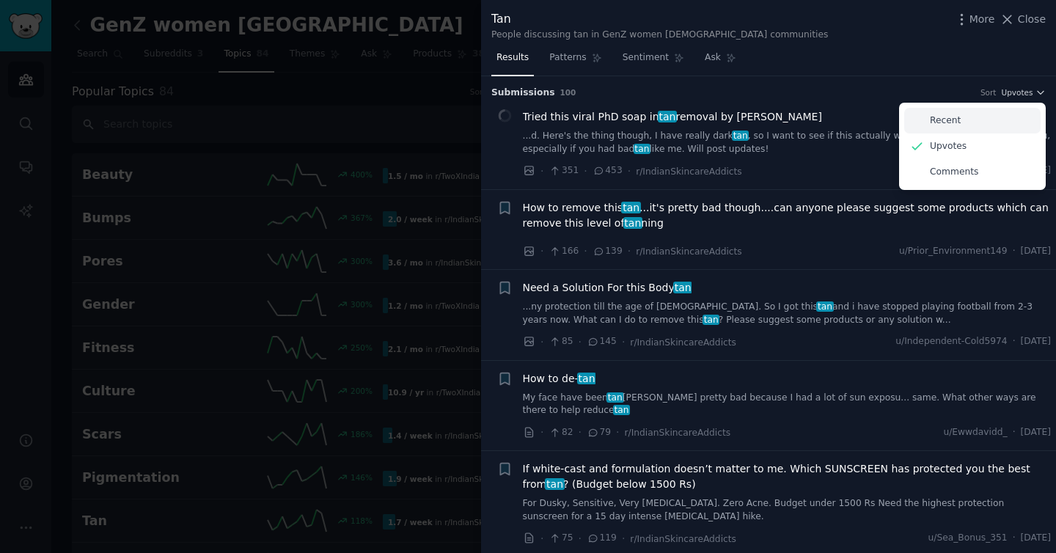
click at [967, 123] on div "Recent" at bounding box center [972, 121] width 136 height 26
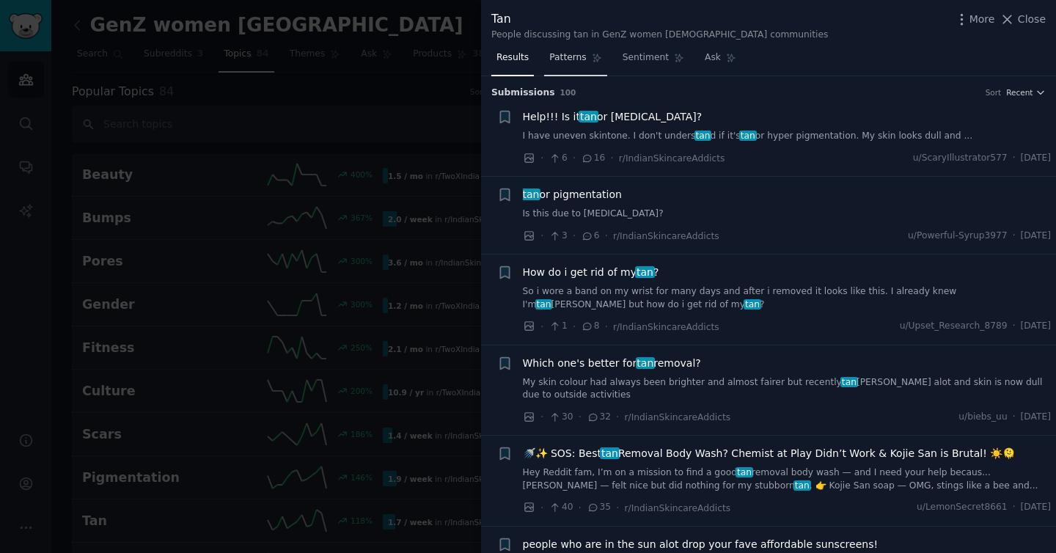
click at [578, 51] on span "Patterns" at bounding box center [567, 57] width 37 height 13
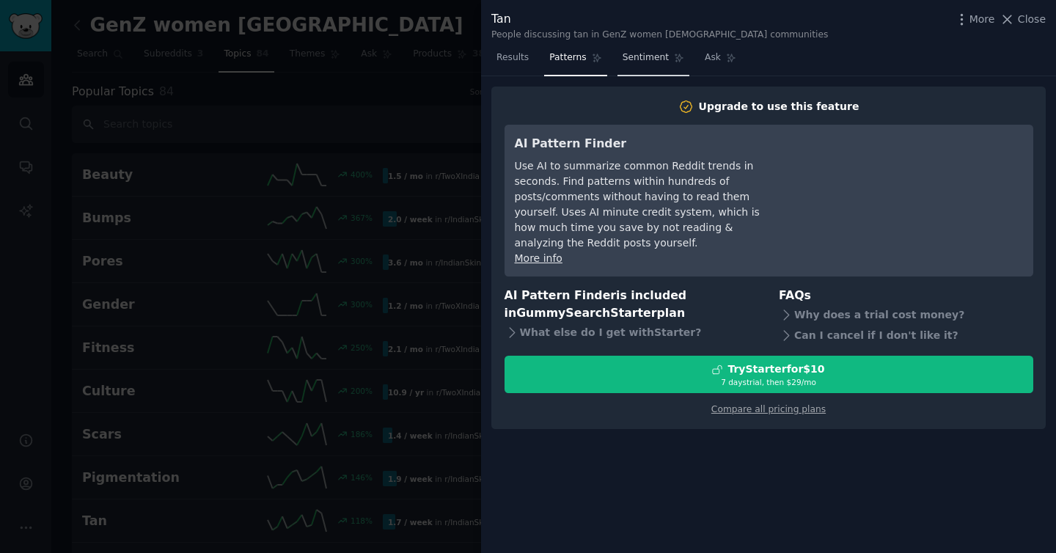
click at [630, 56] on span "Sentiment" at bounding box center [645, 57] width 46 height 13
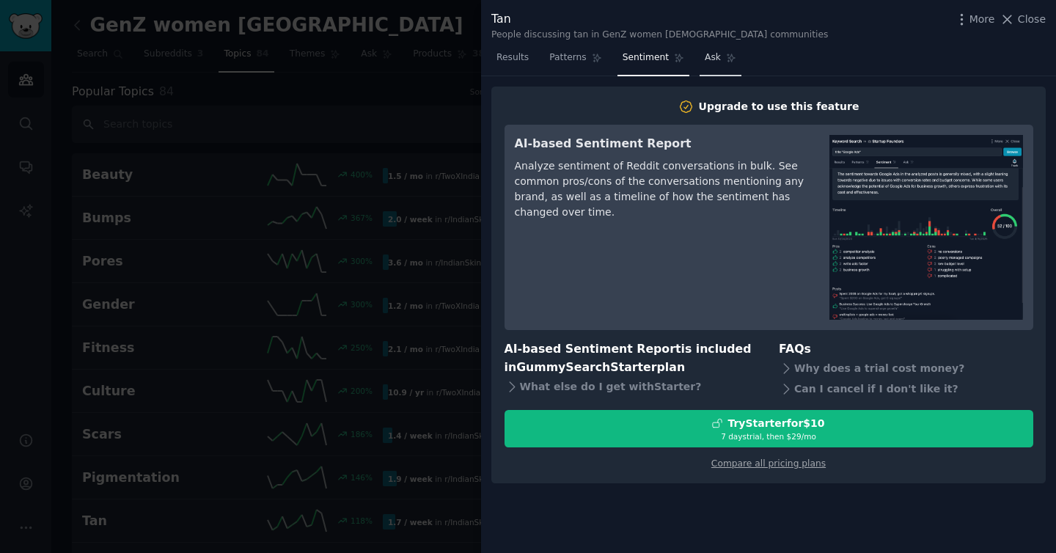
click at [706, 56] on span "Ask" at bounding box center [712, 57] width 16 height 13
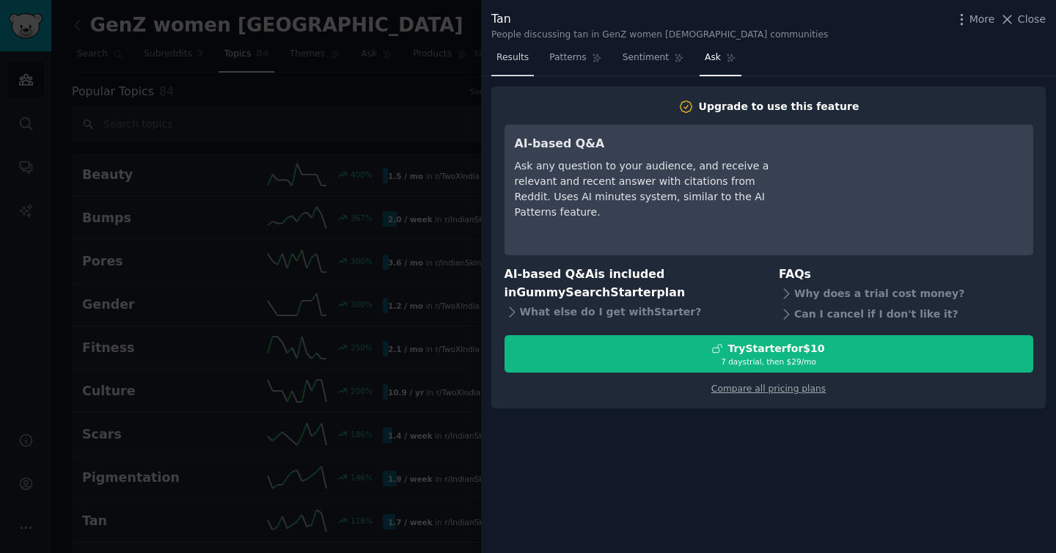
click at [523, 65] on link "Results" at bounding box center [512, 61] width 43 height 30
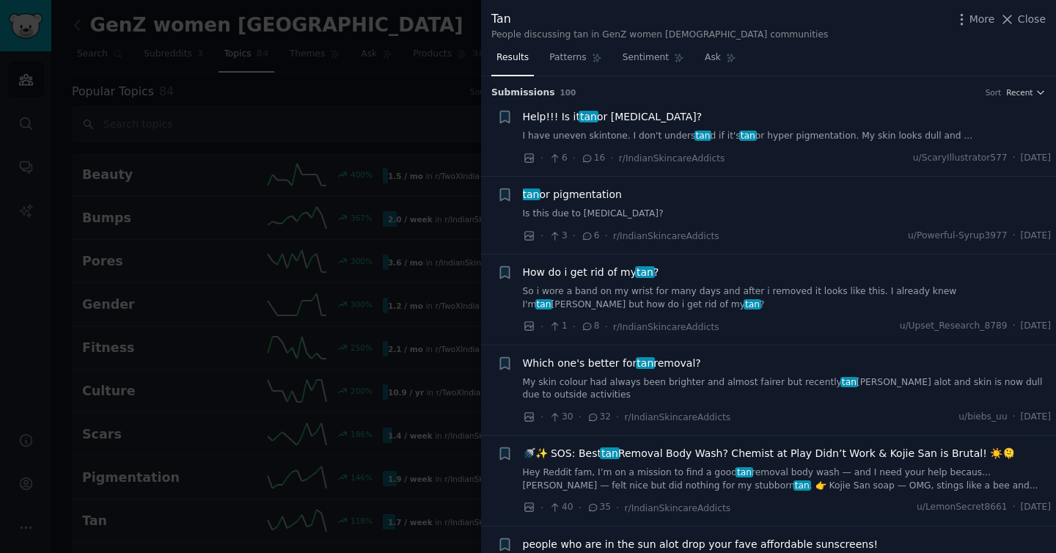
click at [560, 97] on p "100" at bounding box center [568, 92] width 16 height 10
click at [976, 21] on span "More" at bounding box center [982, 19] width 26 height 15
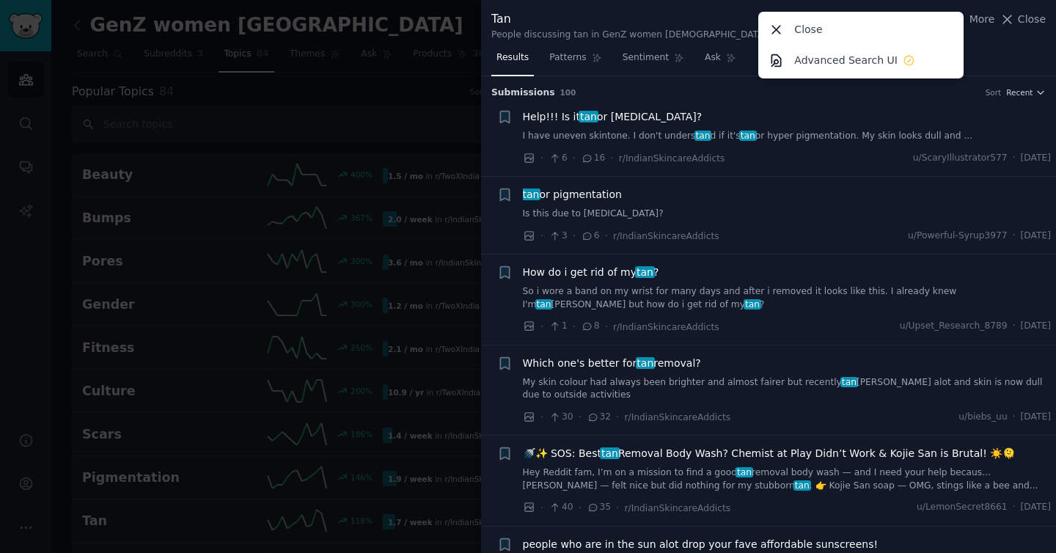
click at [987, 36] on div "Tan People discussing tan in GenZ women India communities More Close Advanced S…" at bounding box center [768, 25] width 554 height 31
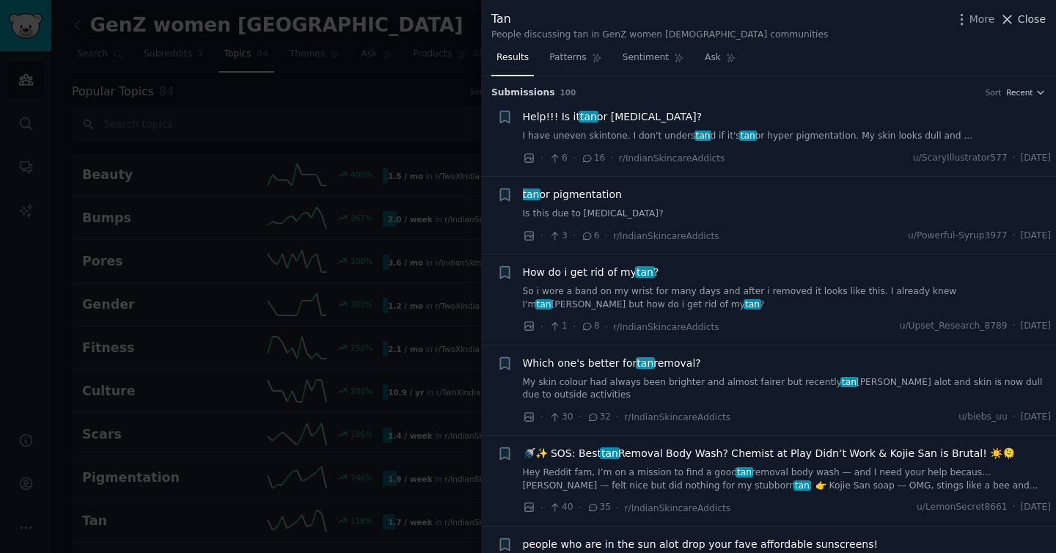
click at [1037, 21] on span "Close" at bounding box center [1032, 19] width 28 height 15
